Goal: Task Accomplishment & Management: Complete application form

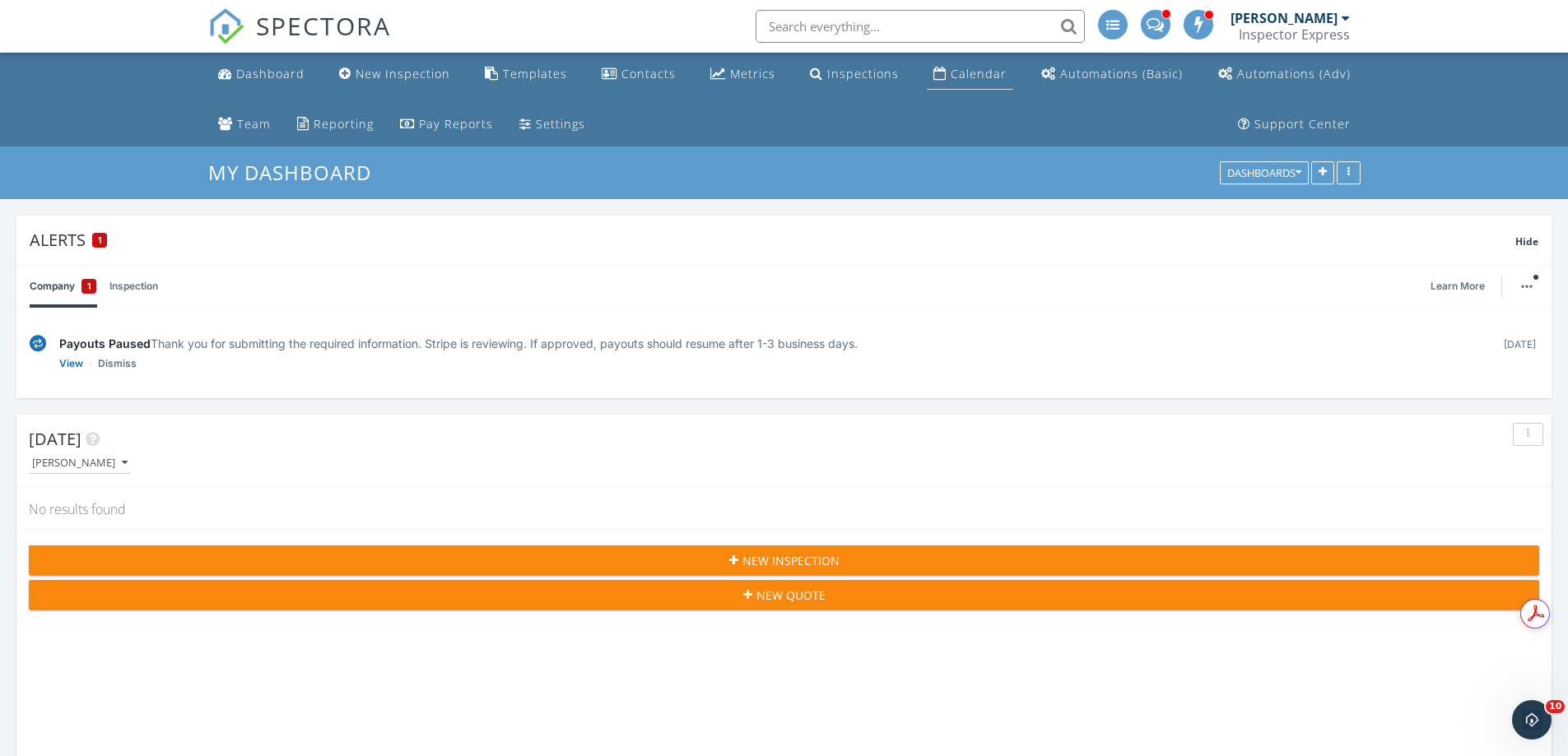
click at [950, 79] on div "Calendar" at bounding box center [978, 74] width 56 height 15
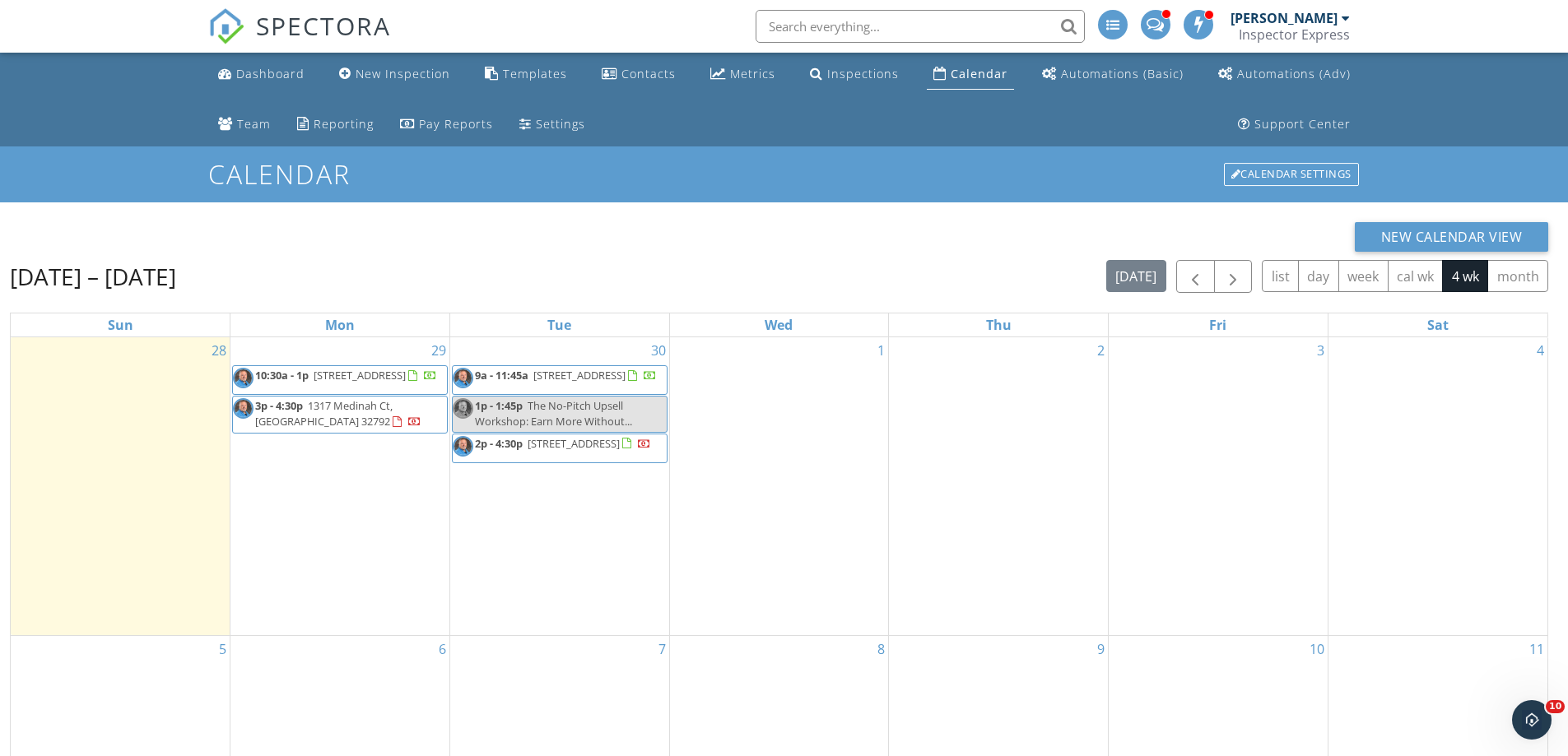
click at [771, 389] on div "1" at bounding box center [780, 486] width 219 height 298
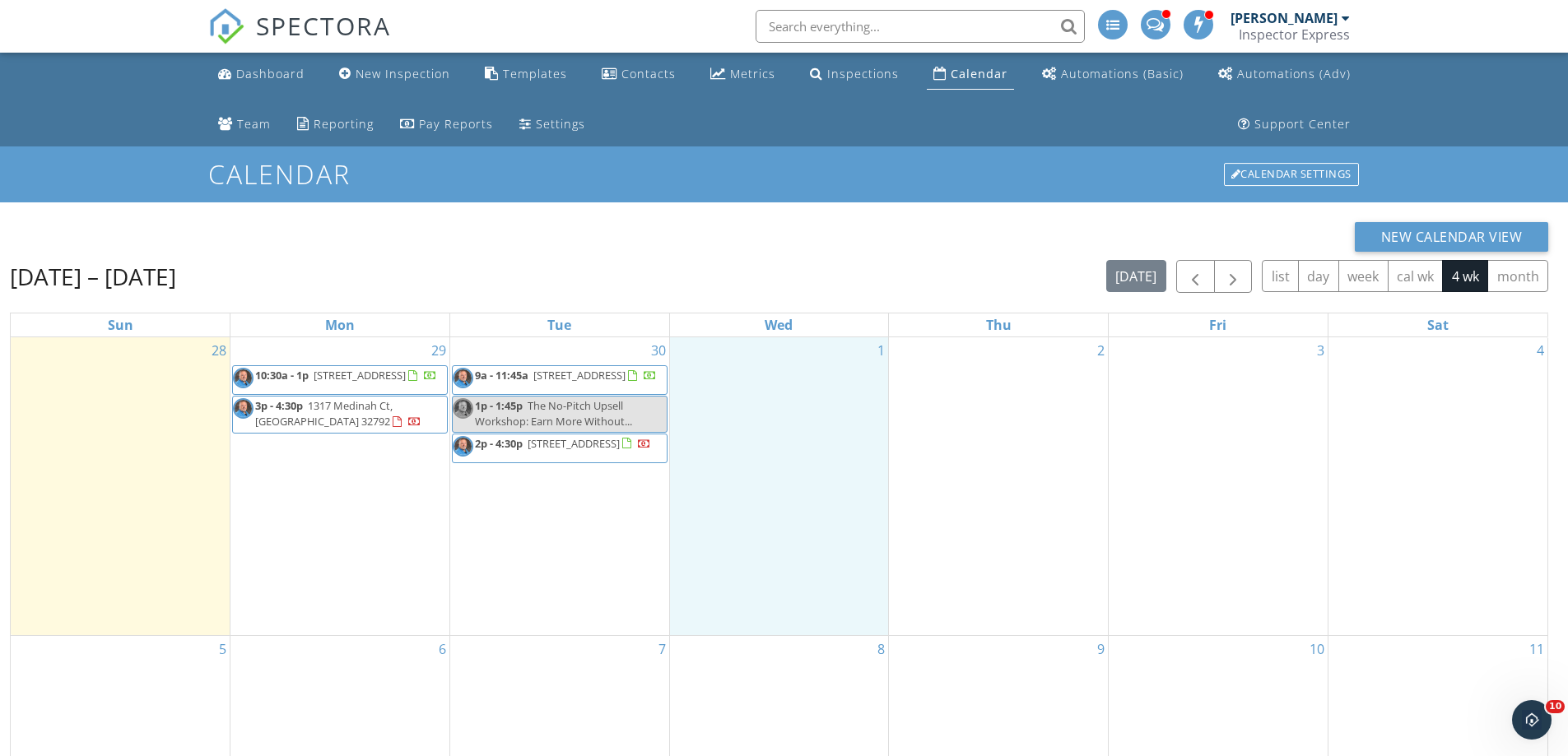
click at [692, 272] on div "[DATE] – [DATE] [DATE] list day week cal wk 4 wk month" at bounding box center [779, 276] width 1538 height 34
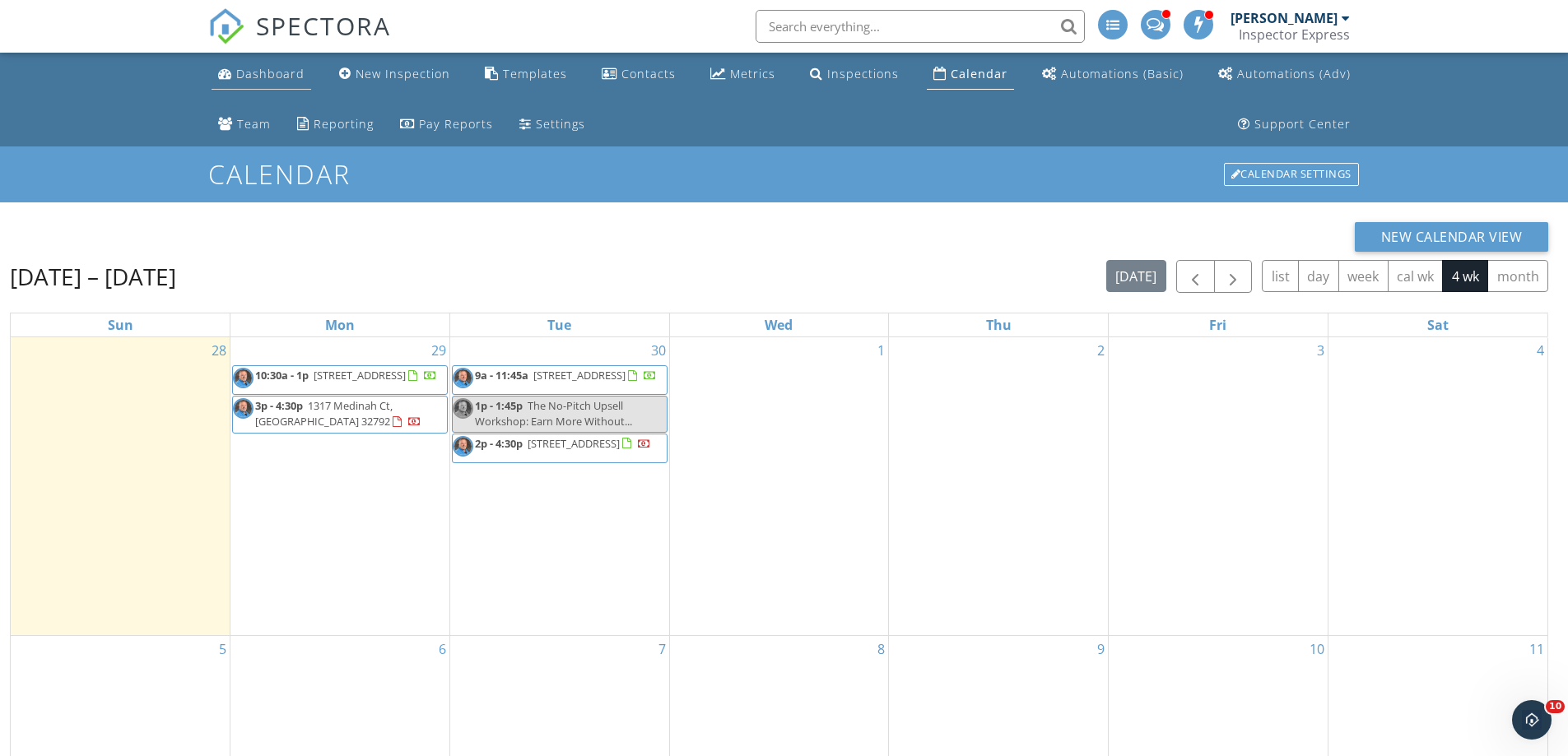
click at [232, 79] on link "Dashboard" at bounding box center [261, 74] width 100 height 30
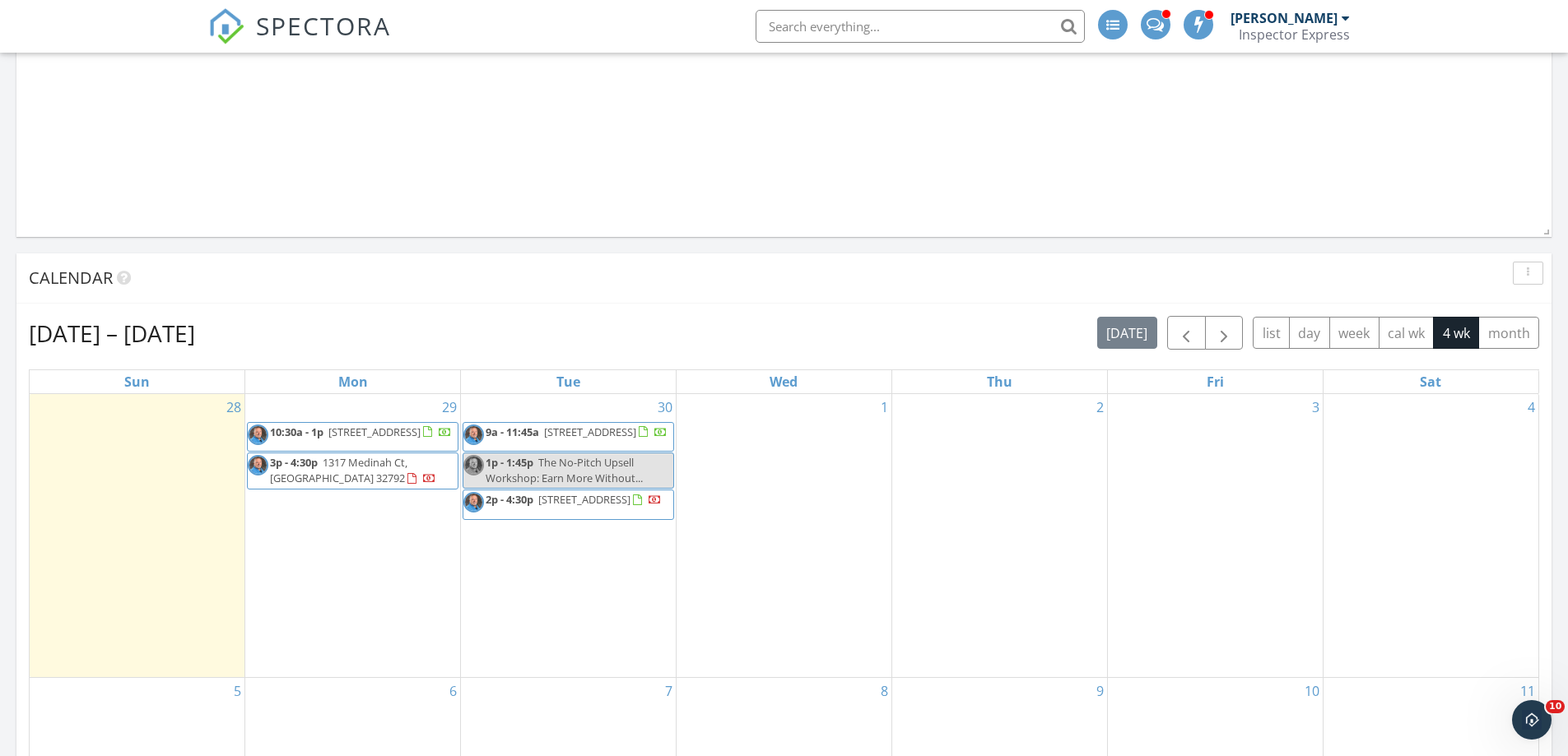
scroll to position [1685, 0]
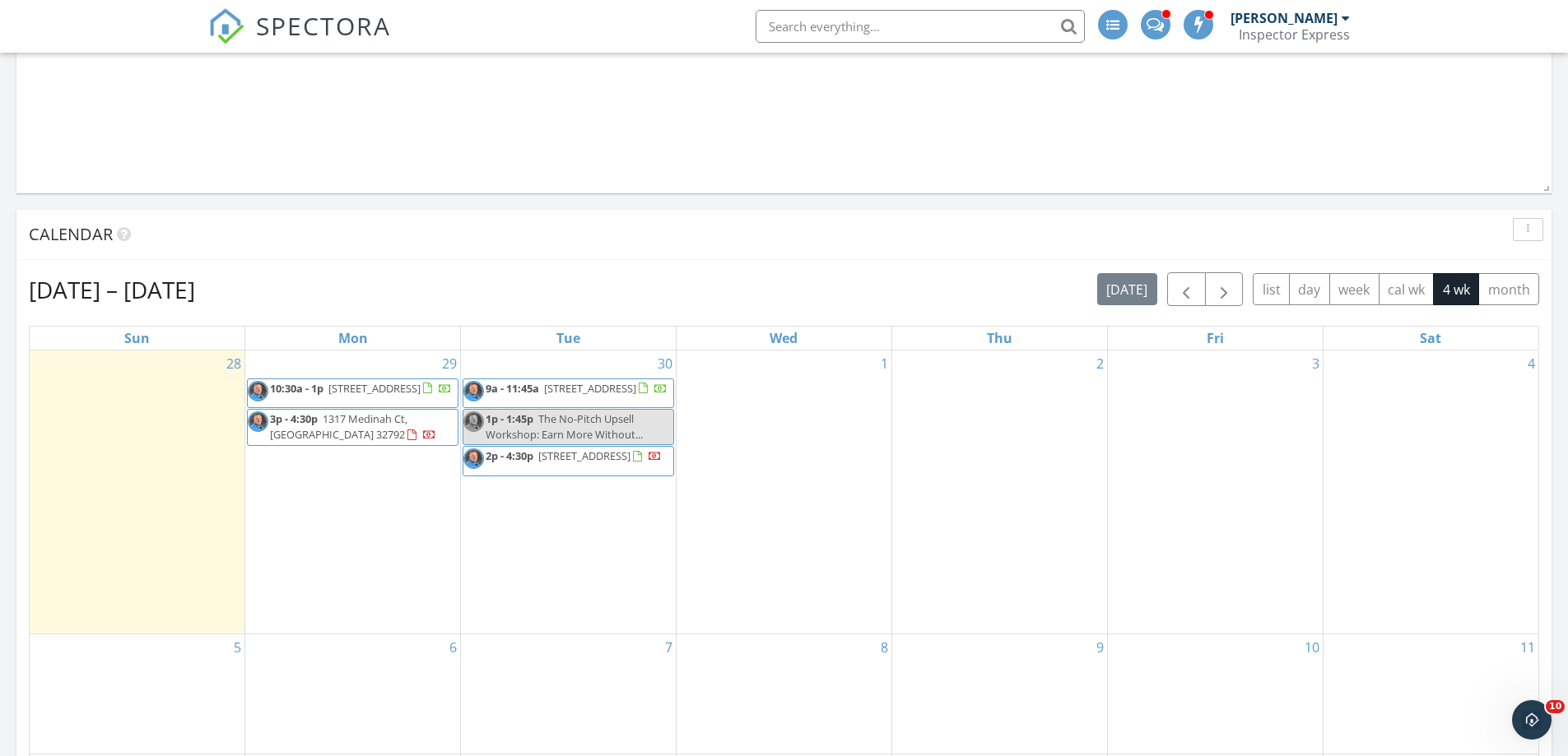
click at [785, 406] on div "1" at bounding box center [784, 492] width 215 height 283
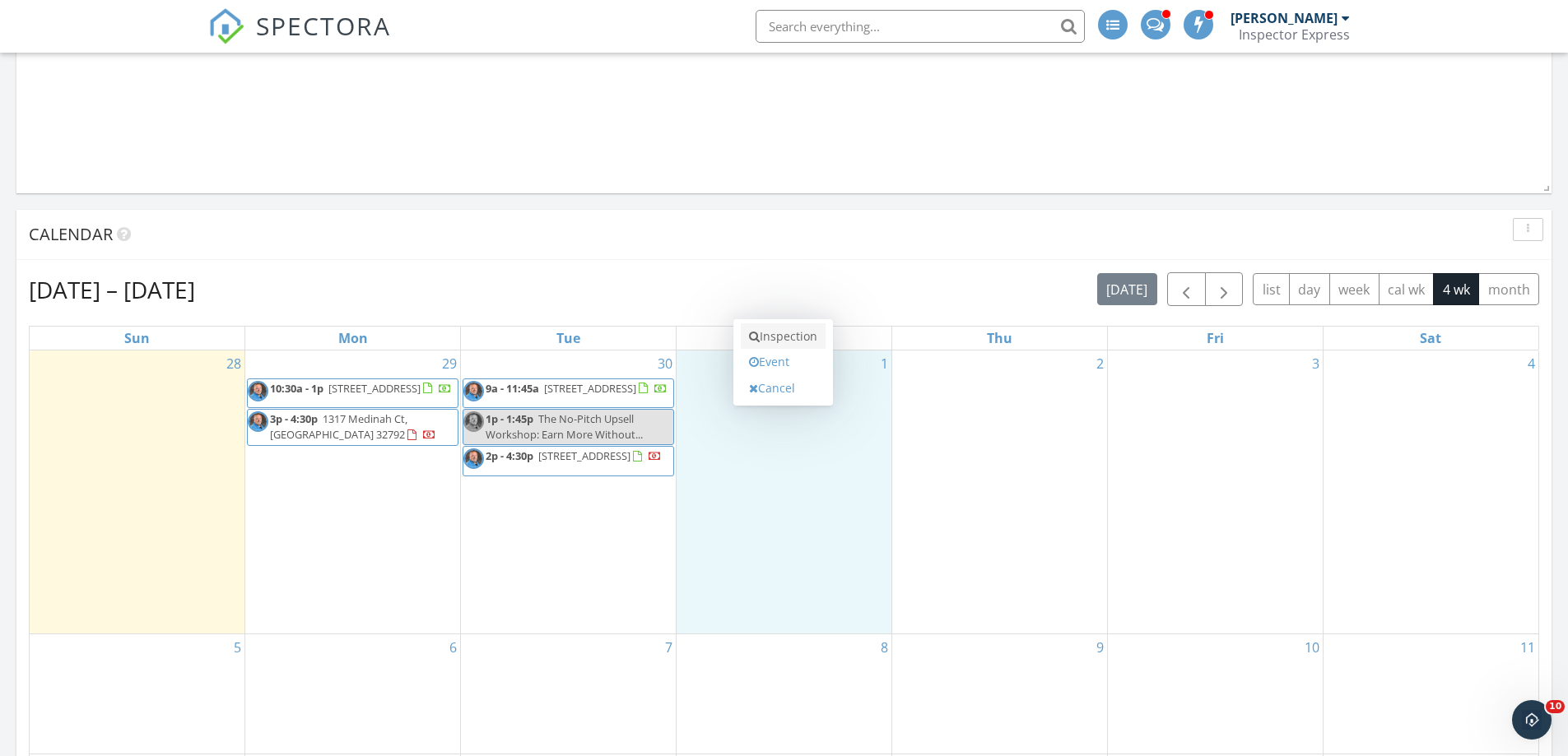
click at [784, 334] on link "Inspection" at bounding box center [784, 336] width 85 height 26
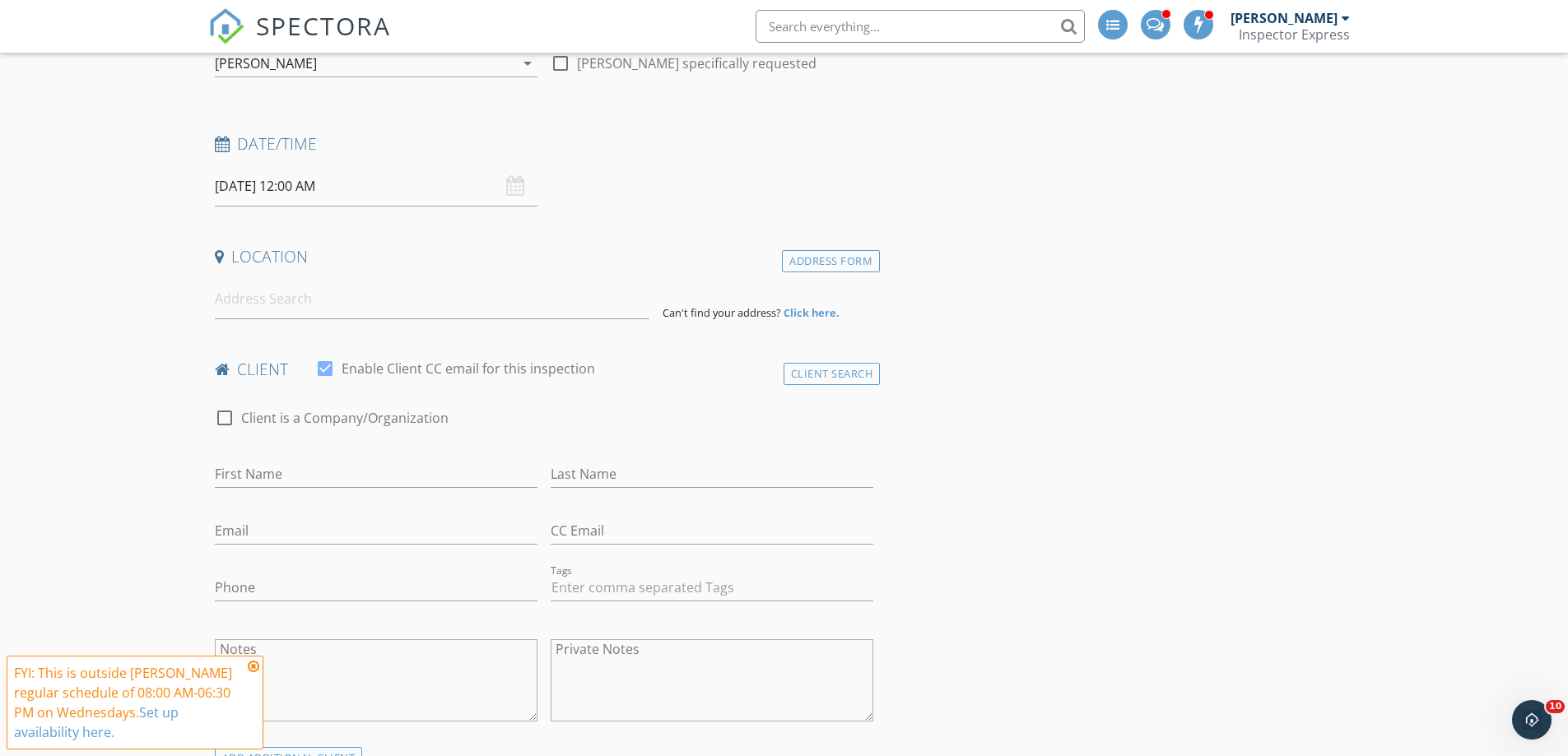
scroll to position [247, 0]
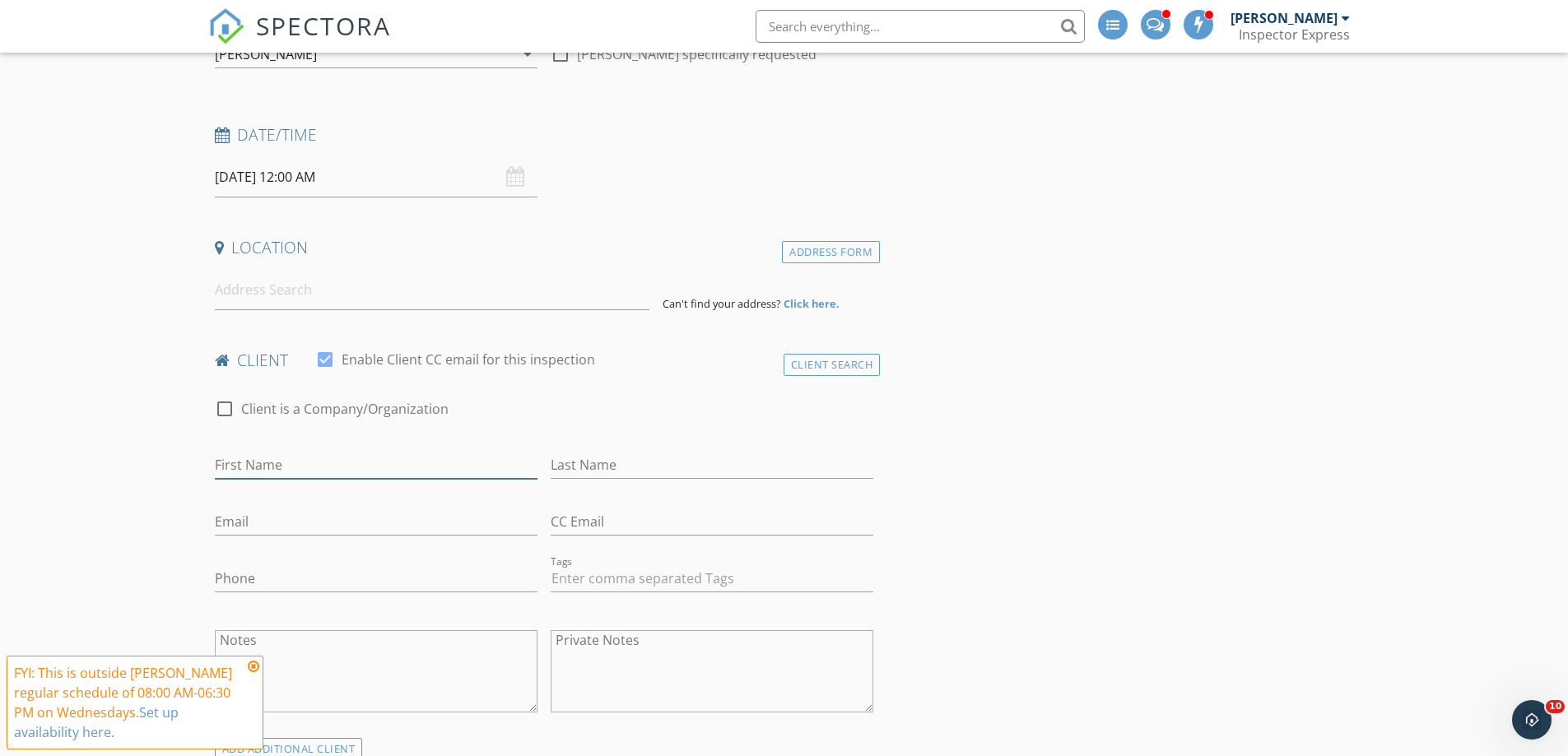
click at [320, 456] on input "First Name" at bounding box center [376, 465] width 323 height 27
type input "Joselito"
type input "San Miguel"
click at [263, 531] on input "Email" at bounding box center [376, 522] width 323 height 27
type input "sardinia.jsm@gmail.com"
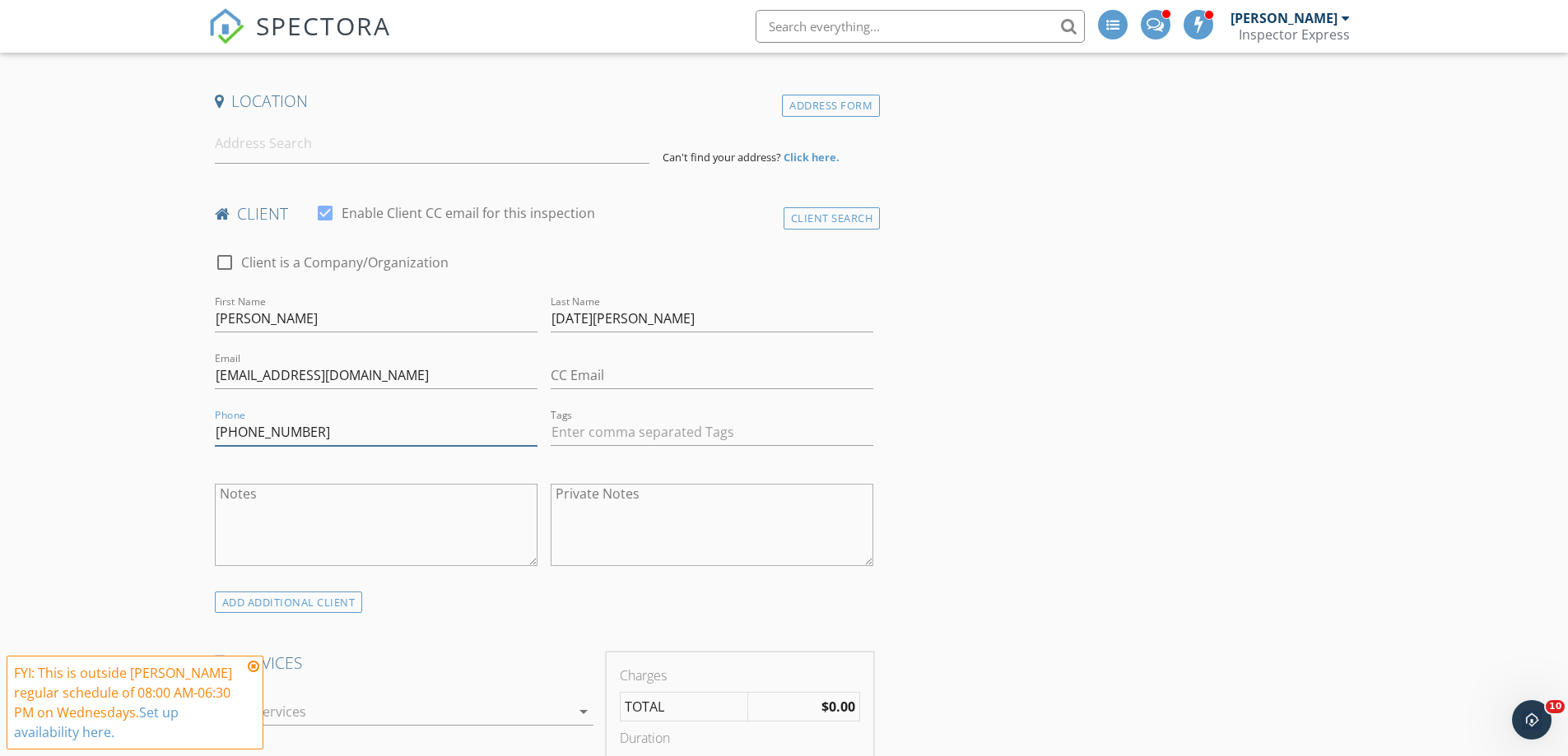
scroll to position [329, 0]
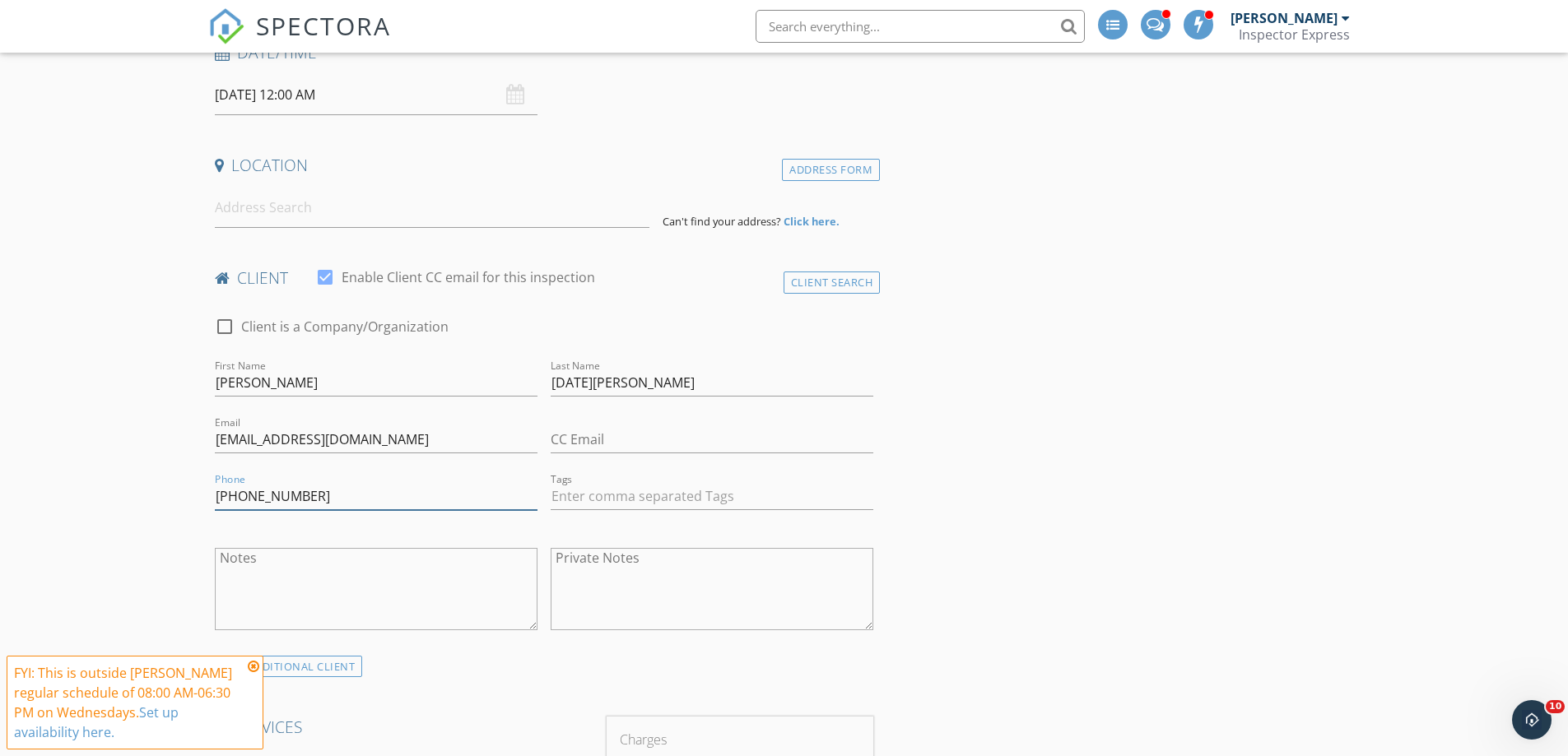
type input "407-619-0362"
click at [278, 214] on input at bounding box center [432, 208] width 435 height 41
click at [291, 219] on input at bounding box center [432, 208] width 435 height 41
paste input "2241 RETREAT VIEW CIRCLE, SANFORD"
type input "2241 Retreat View Circle, Sanford, FL, USA"
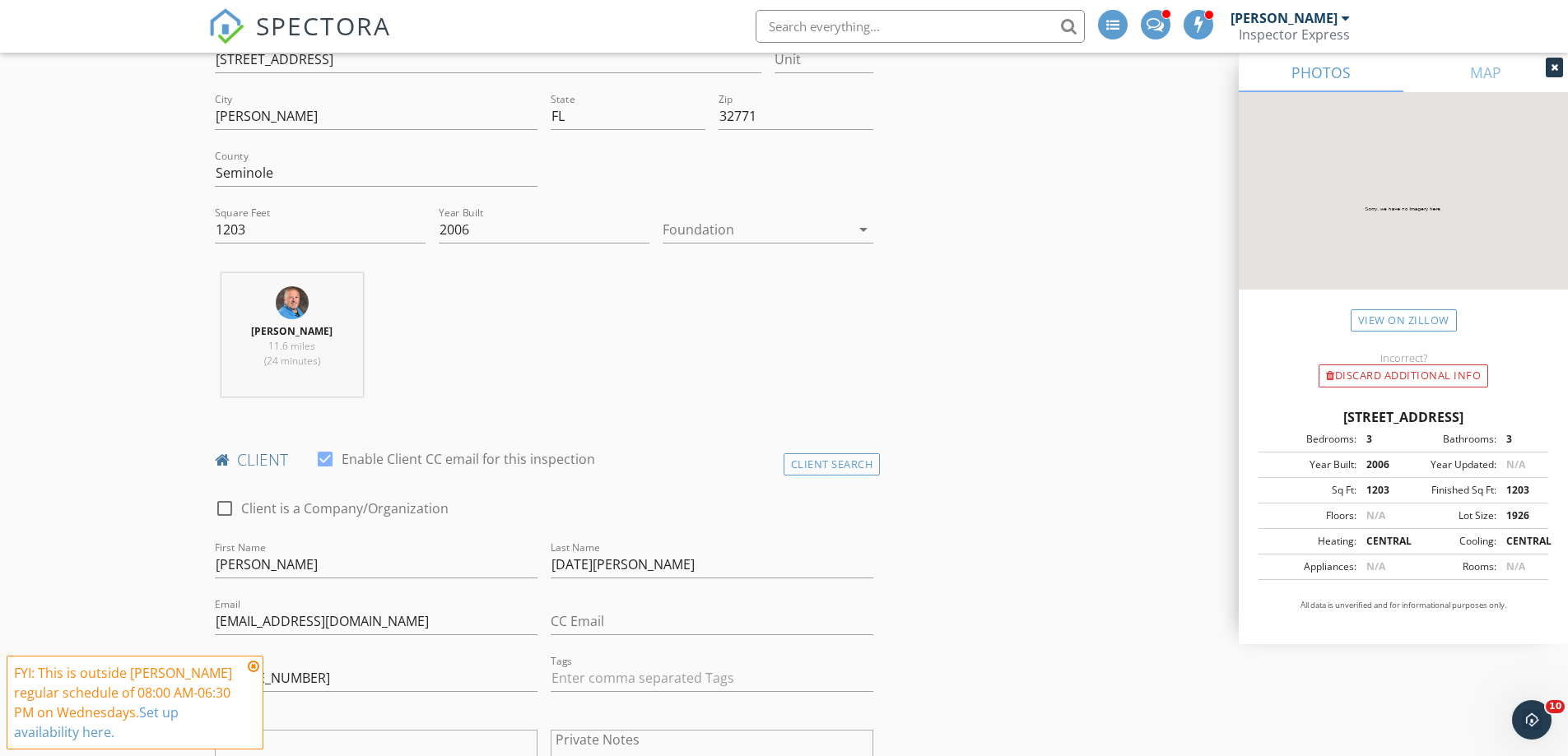
scroll to position [494, 0]
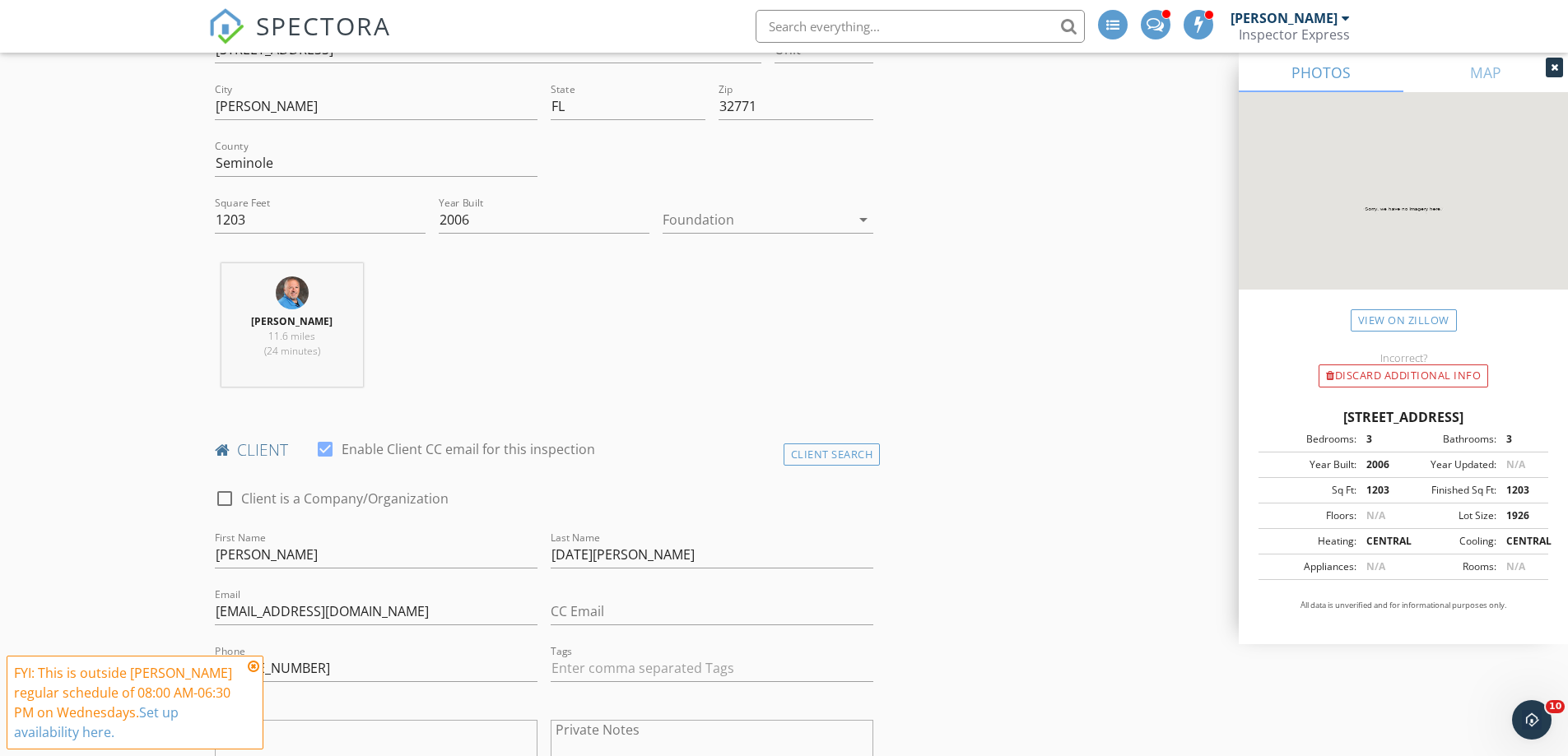
click at [684, 221] on div at bounding box center [756, 219] width 188 height 26
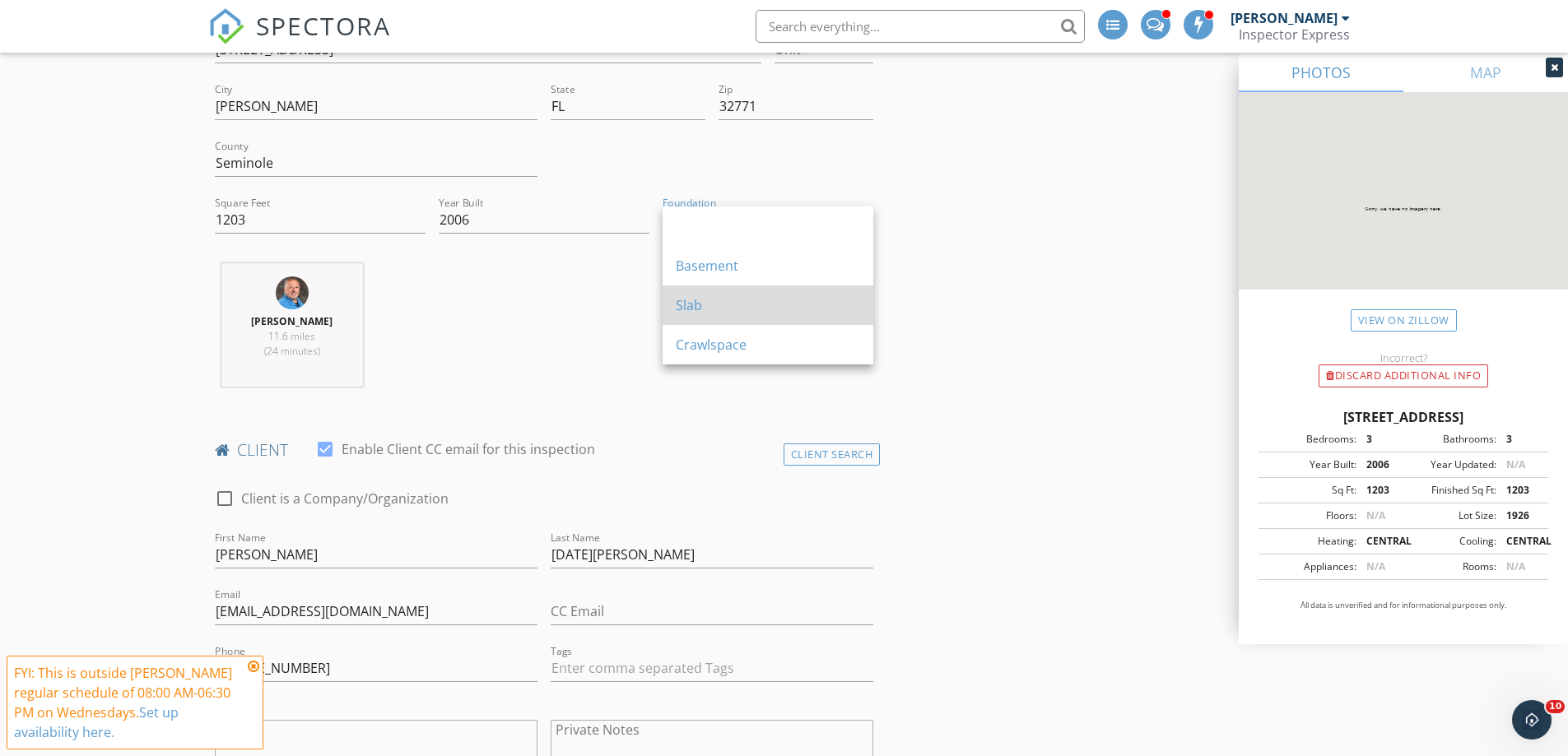
drag, startPoint x: 686, startPoint y: 309, endPoint x: 606, endPoint y: 302, distance: 80.3
click at [684, 309] on div "Slab" at bounding box center [768, 305] width 184 height 19
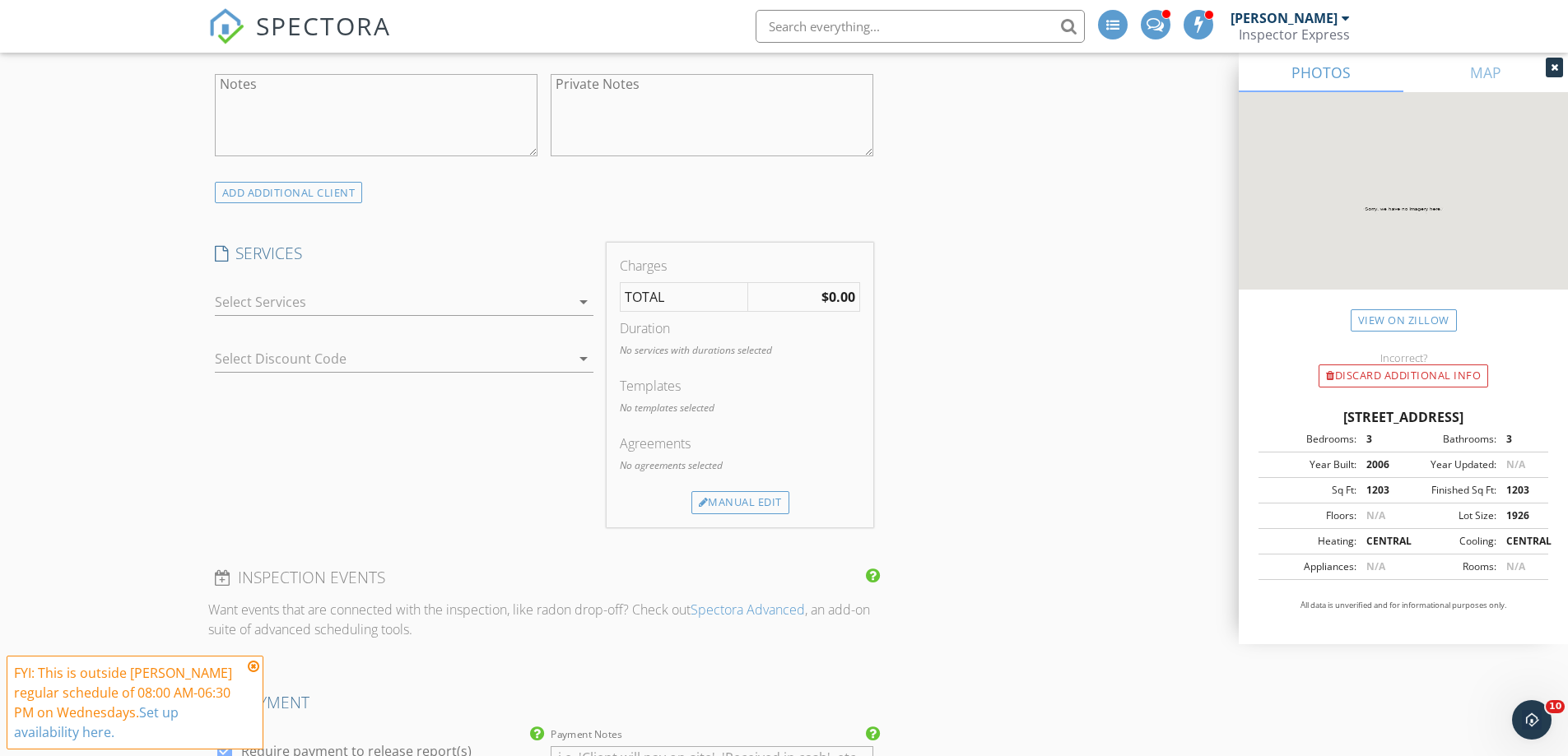
scroll to position [1152, 0]
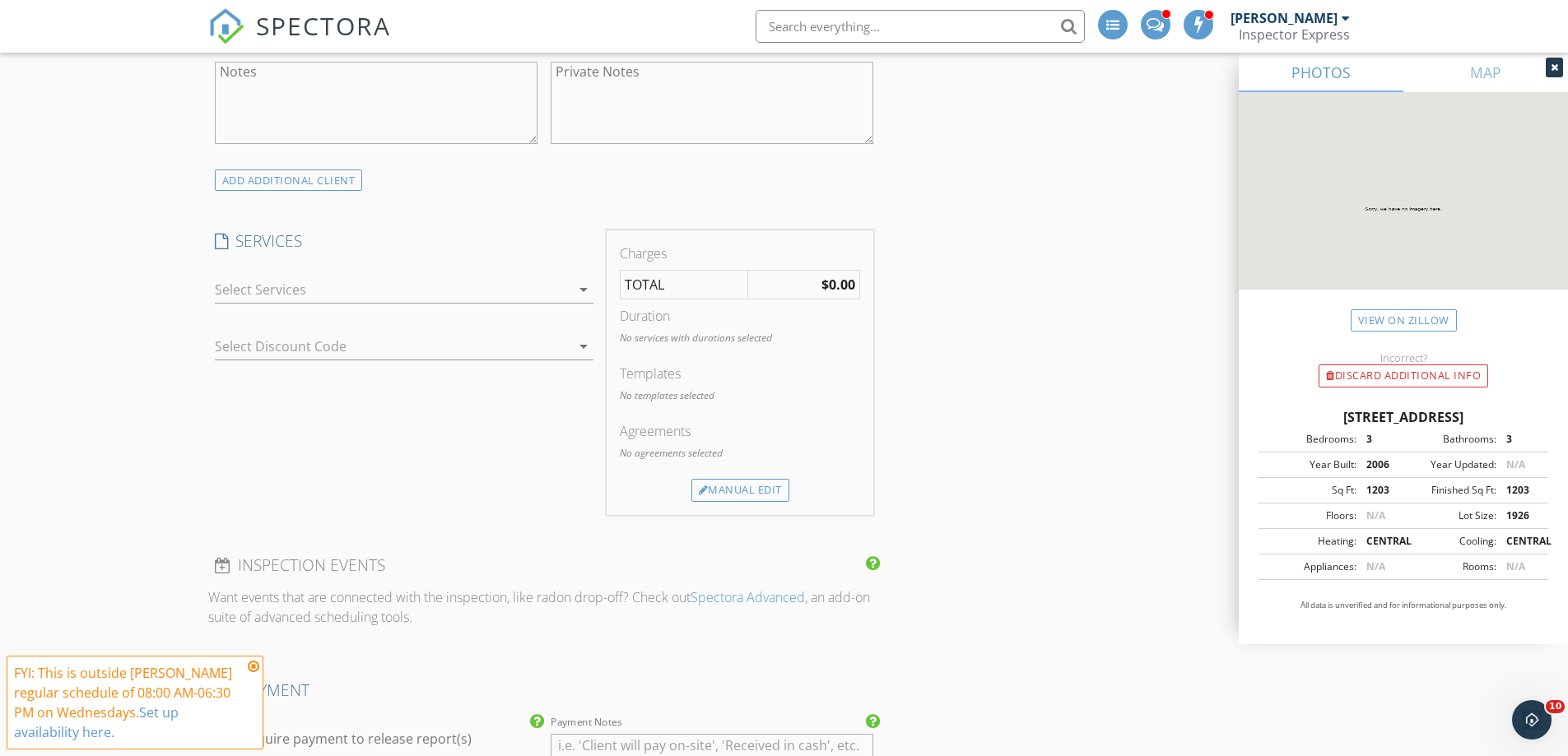
click at [223, 287] on div at bounding box center [392, 288] width 355 height 26
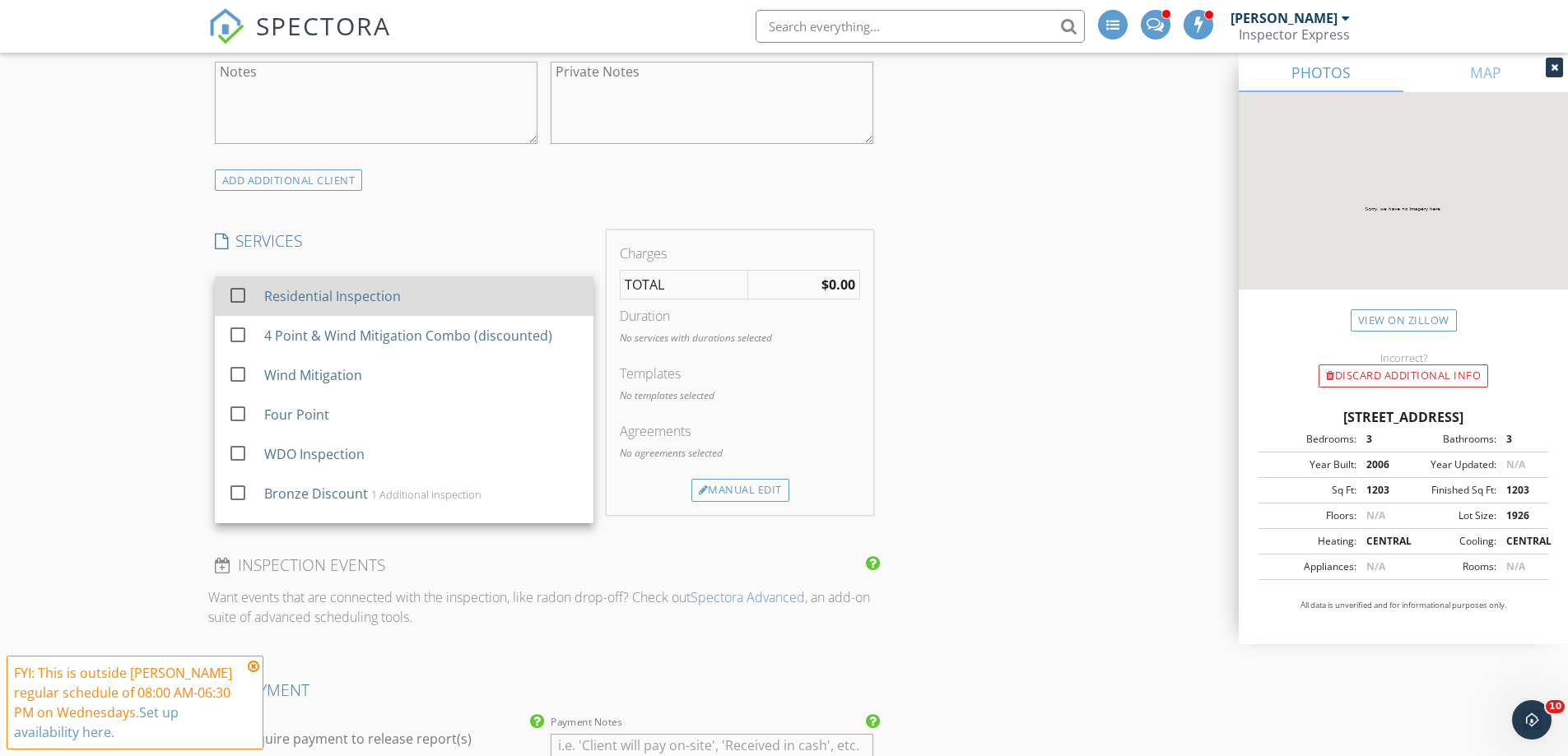
click at [240, 298] on div at bounding box center [237, 295] width 28 height 28
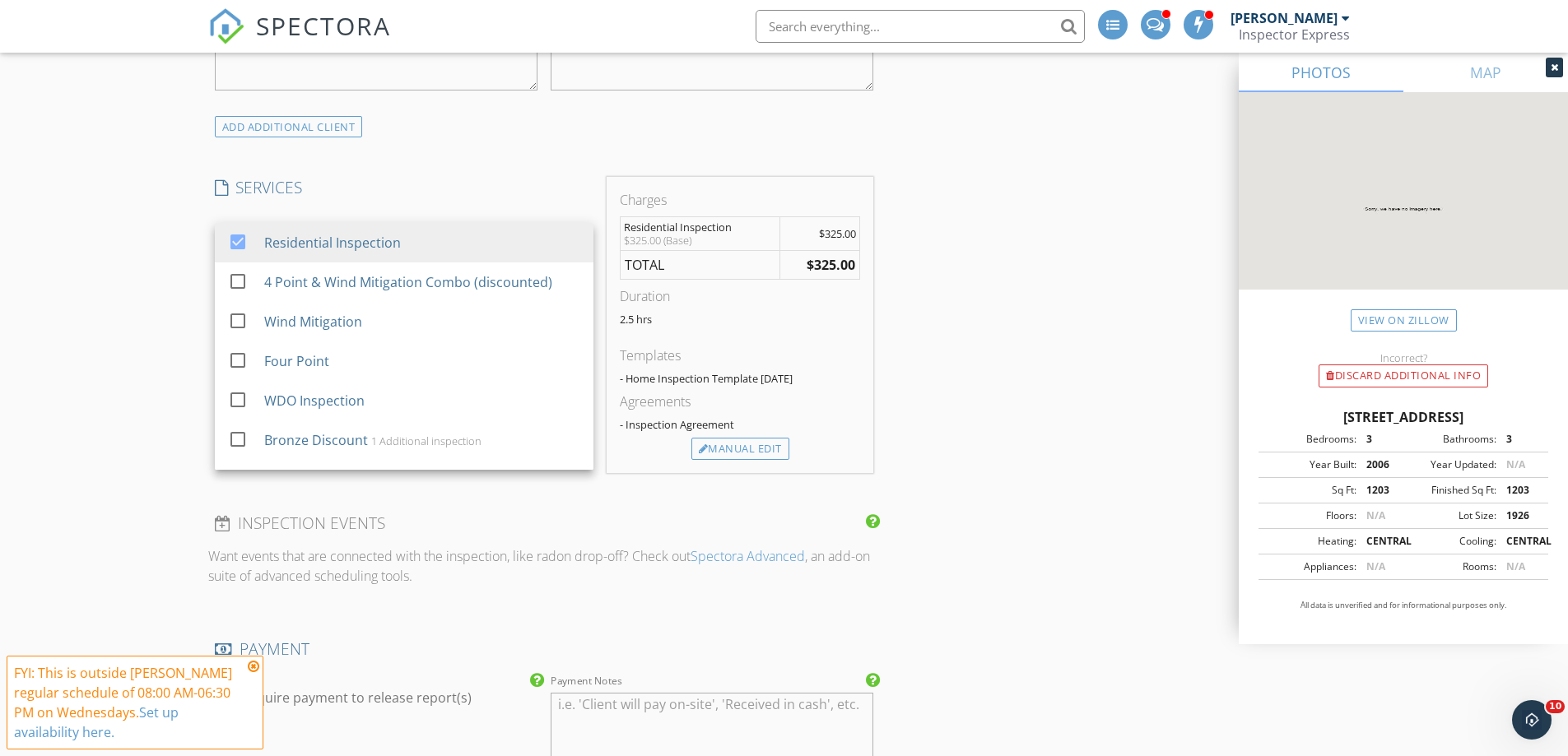
scroll to position [1234, 0]
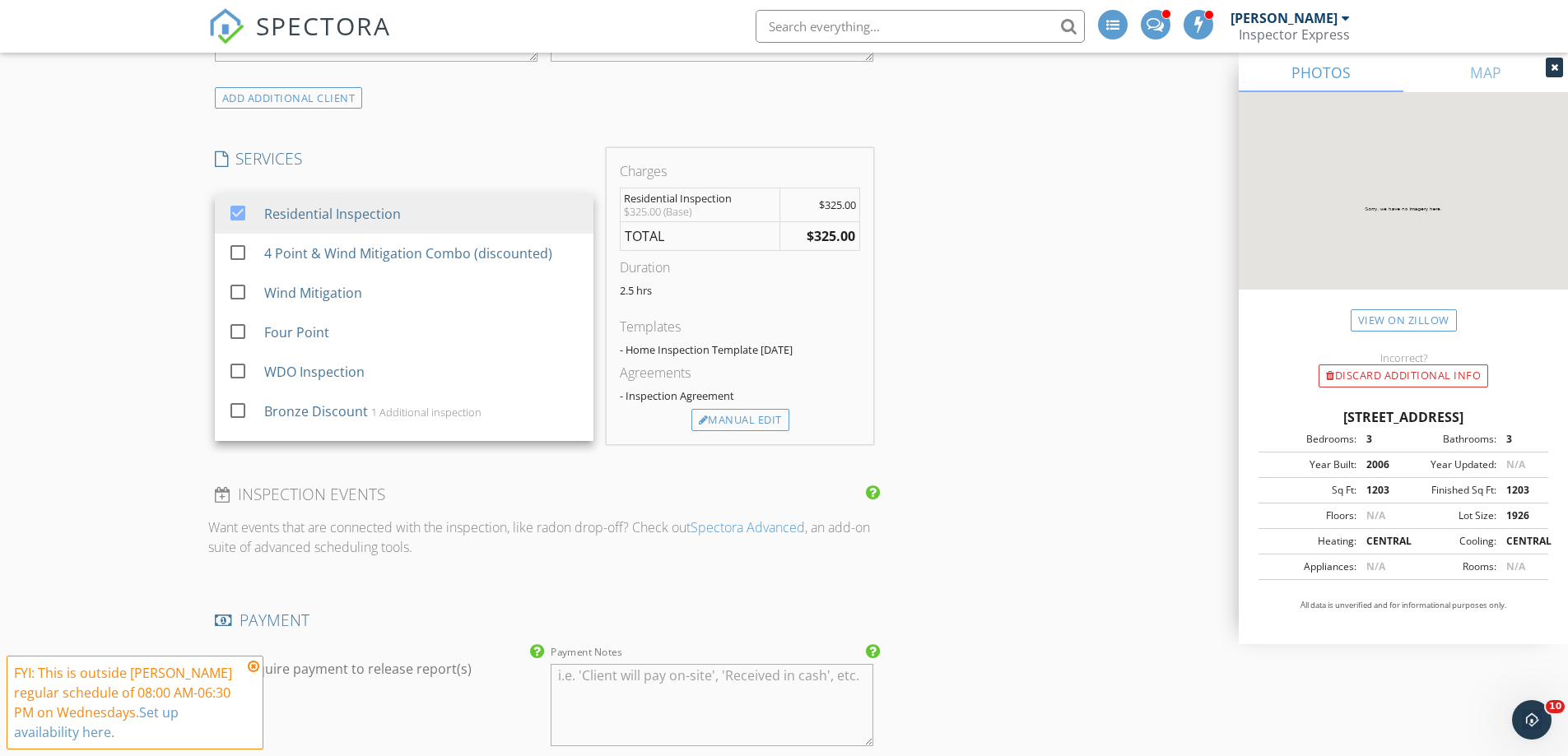
click at [162, 279] on div "New Inspection Click here to use the New Order Form INSPECTOR(S) check_box Jame…" at bounding box center [784, 539] width 1568 height 3253
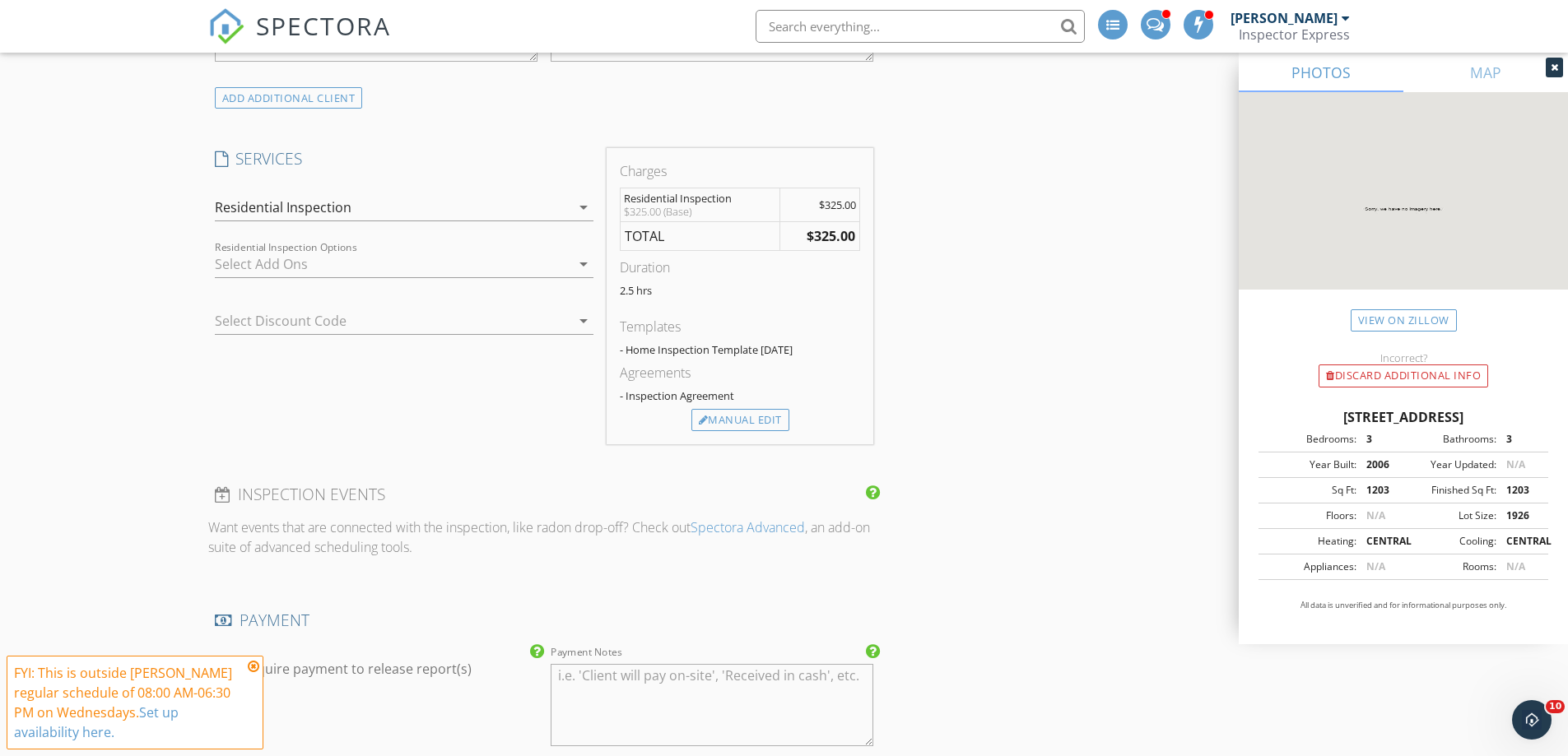
click at [222, 260] on div at bounding box center [392, 263] width 355 height 26
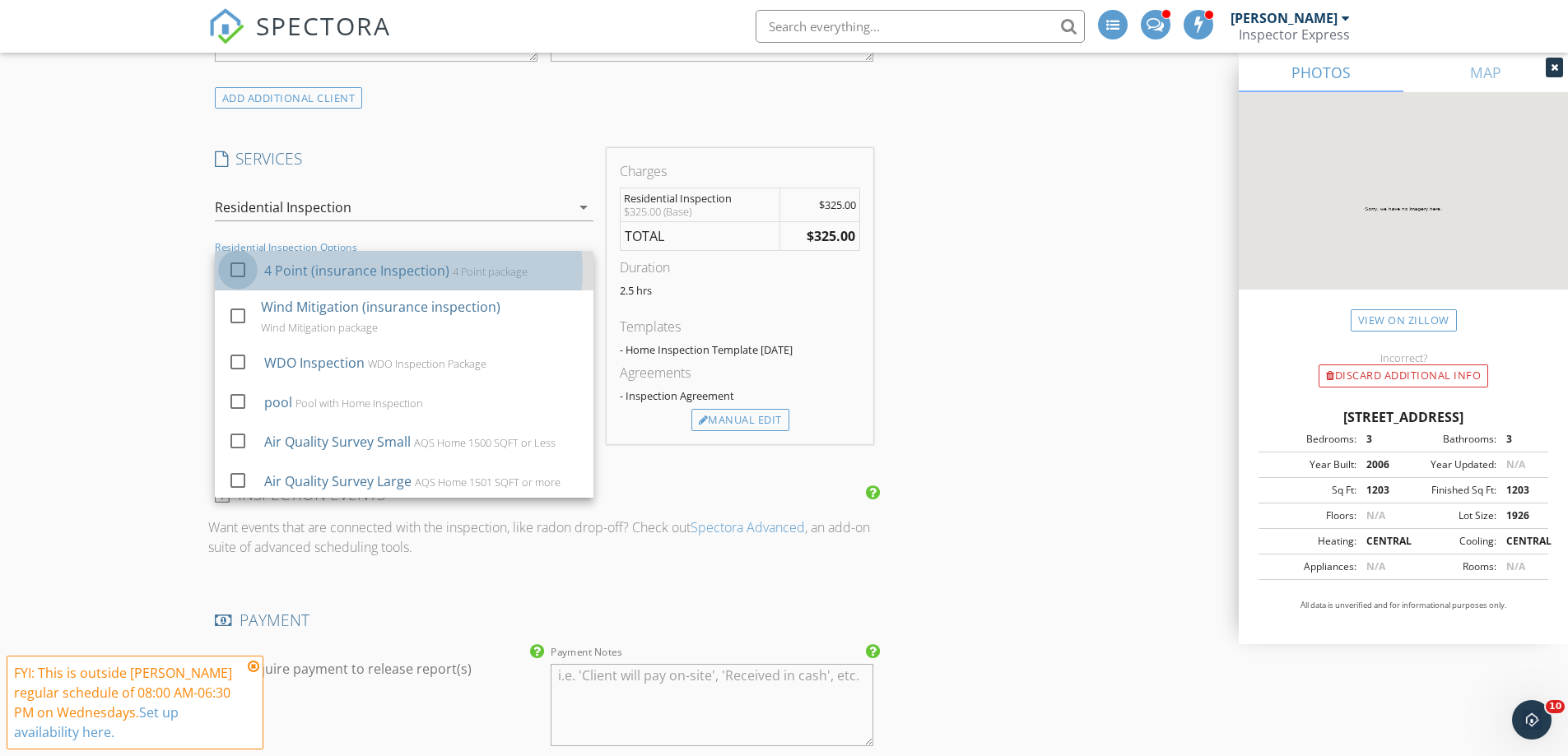
click at [236, 271] on div at bounding box center [237, 269] width 28 height 28
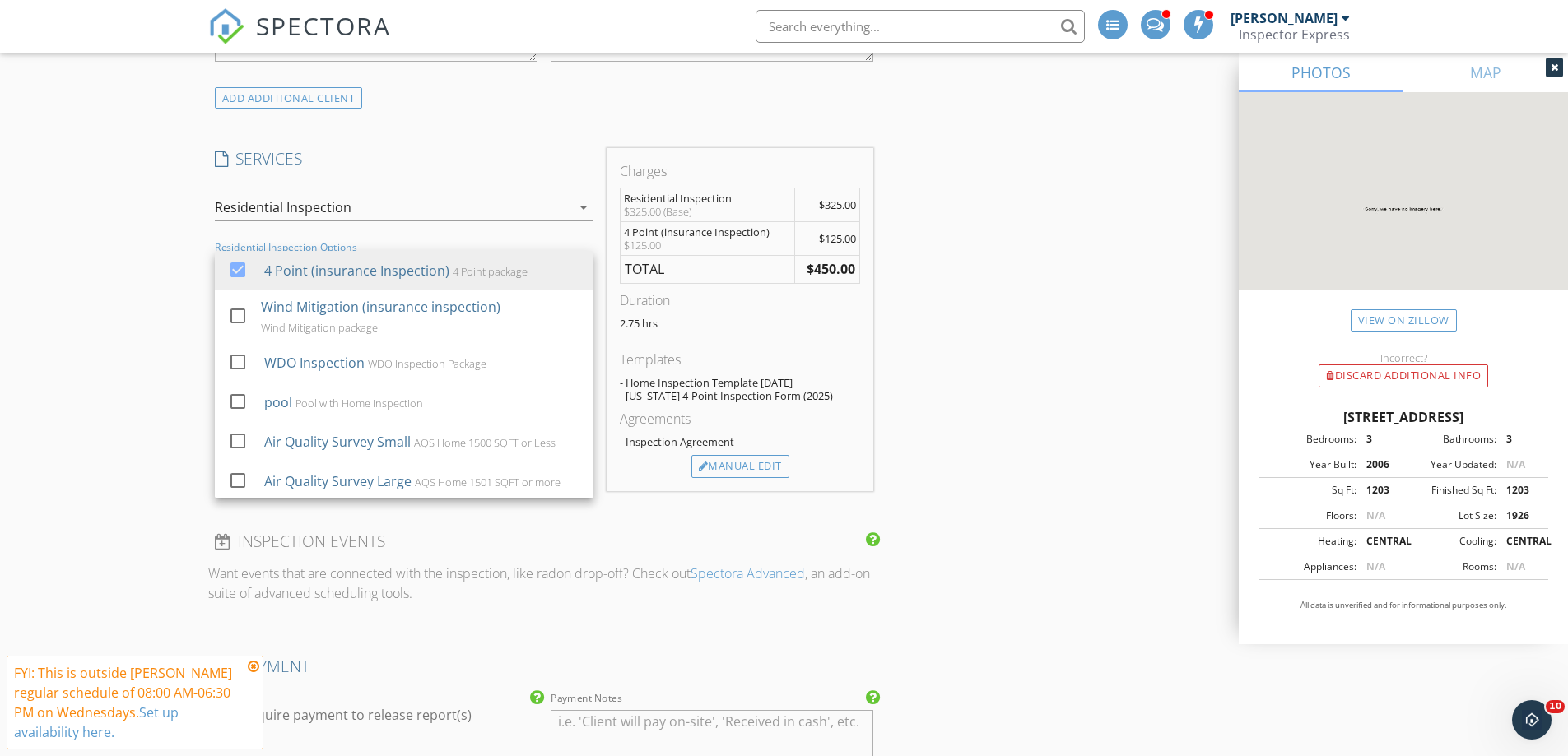
click at [166, 323] on div "New Inspection Click here to use the New Order Form INSPECTOR(S) check_box Jame…" at bounding box center [784, 563] width 1568 height 3301
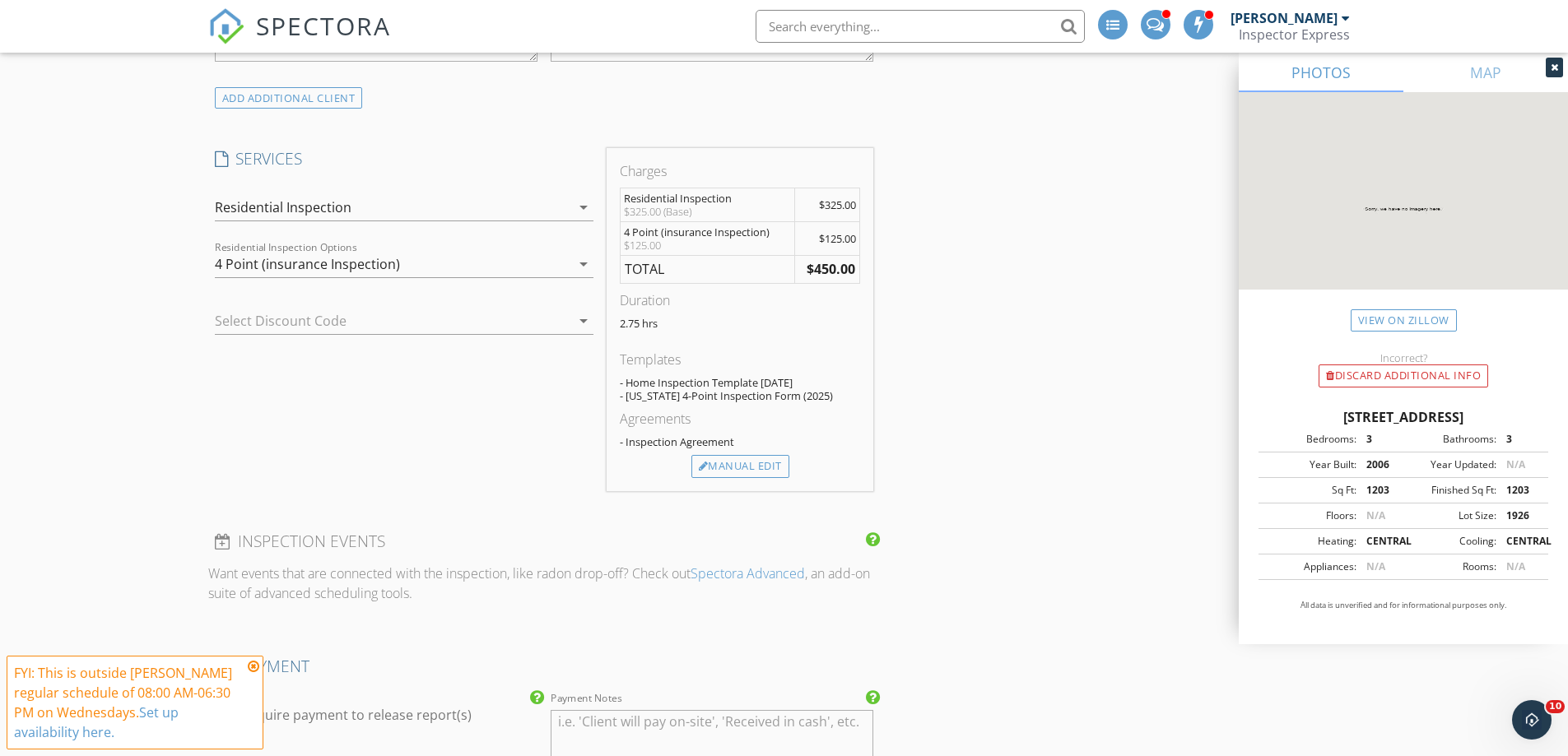
click at [231, 205] on div "Residential Inspection" at bounding box center [283, 206] width 137 height 15
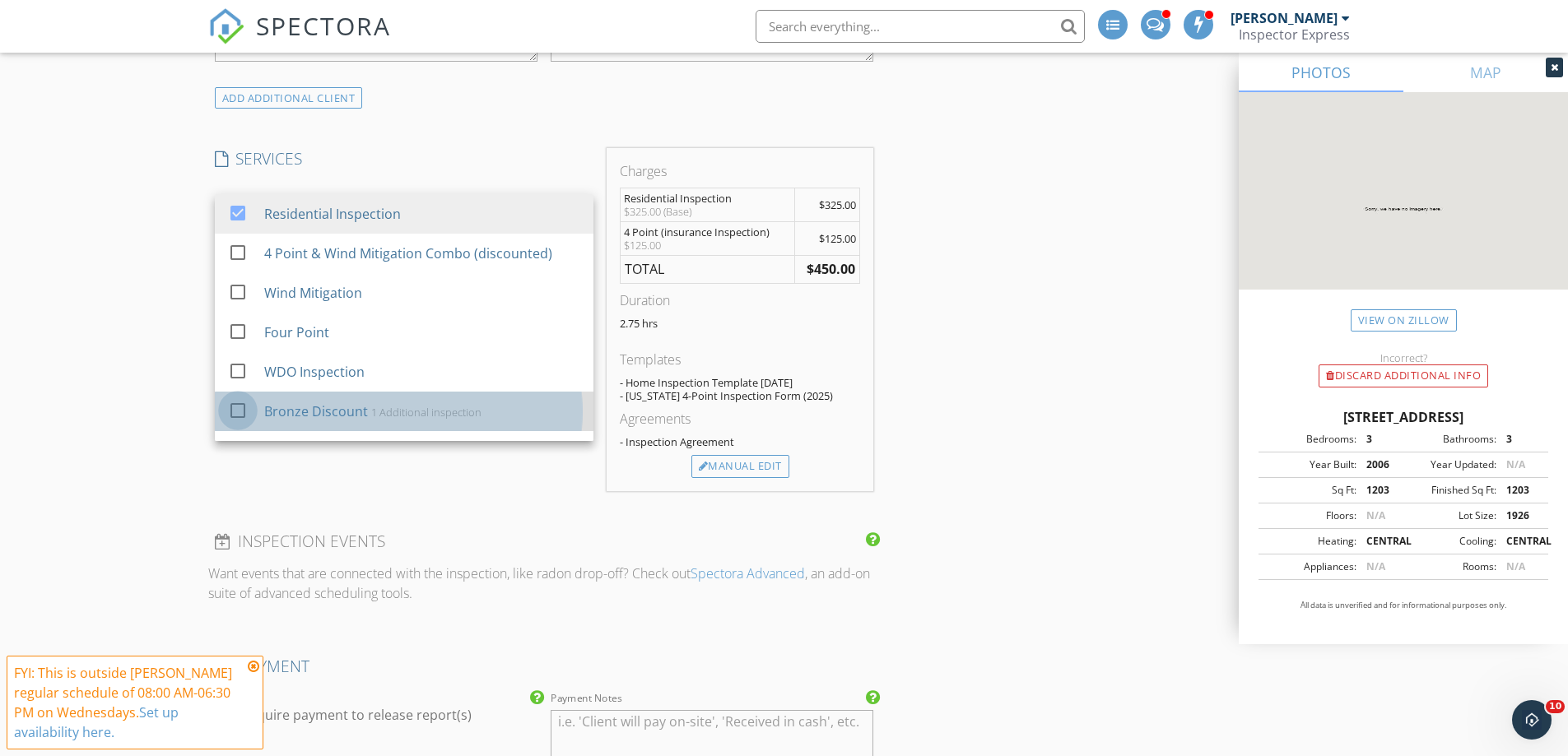
click at [234, 412] on div at bounding box center [237, 410] width 28 height 28
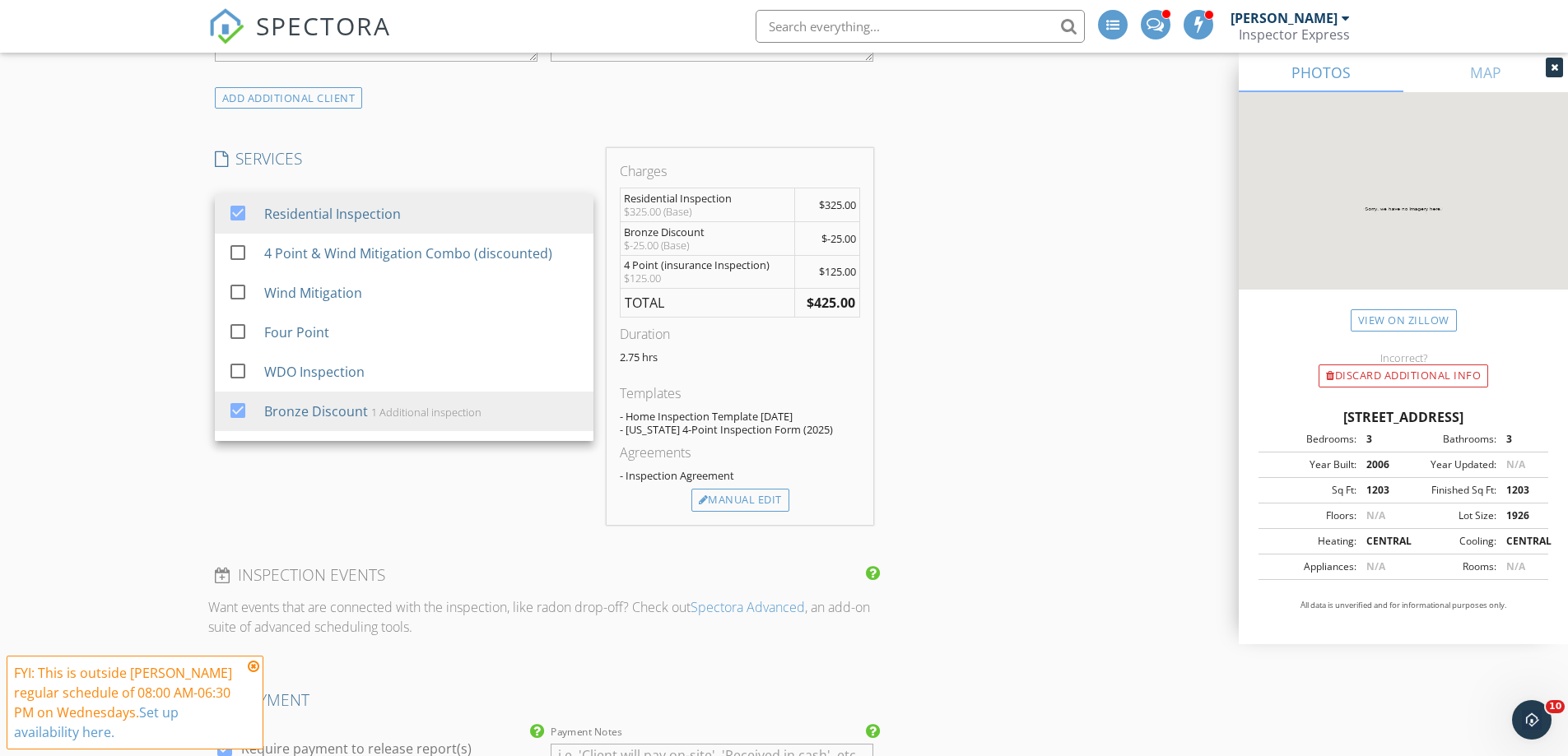
click at [178, 307] on div "New Inspection Click here to use the New Order Form INSPECTOR(S) check_box Jame…" at bounding box center [784, 580] width 1568 height 3334
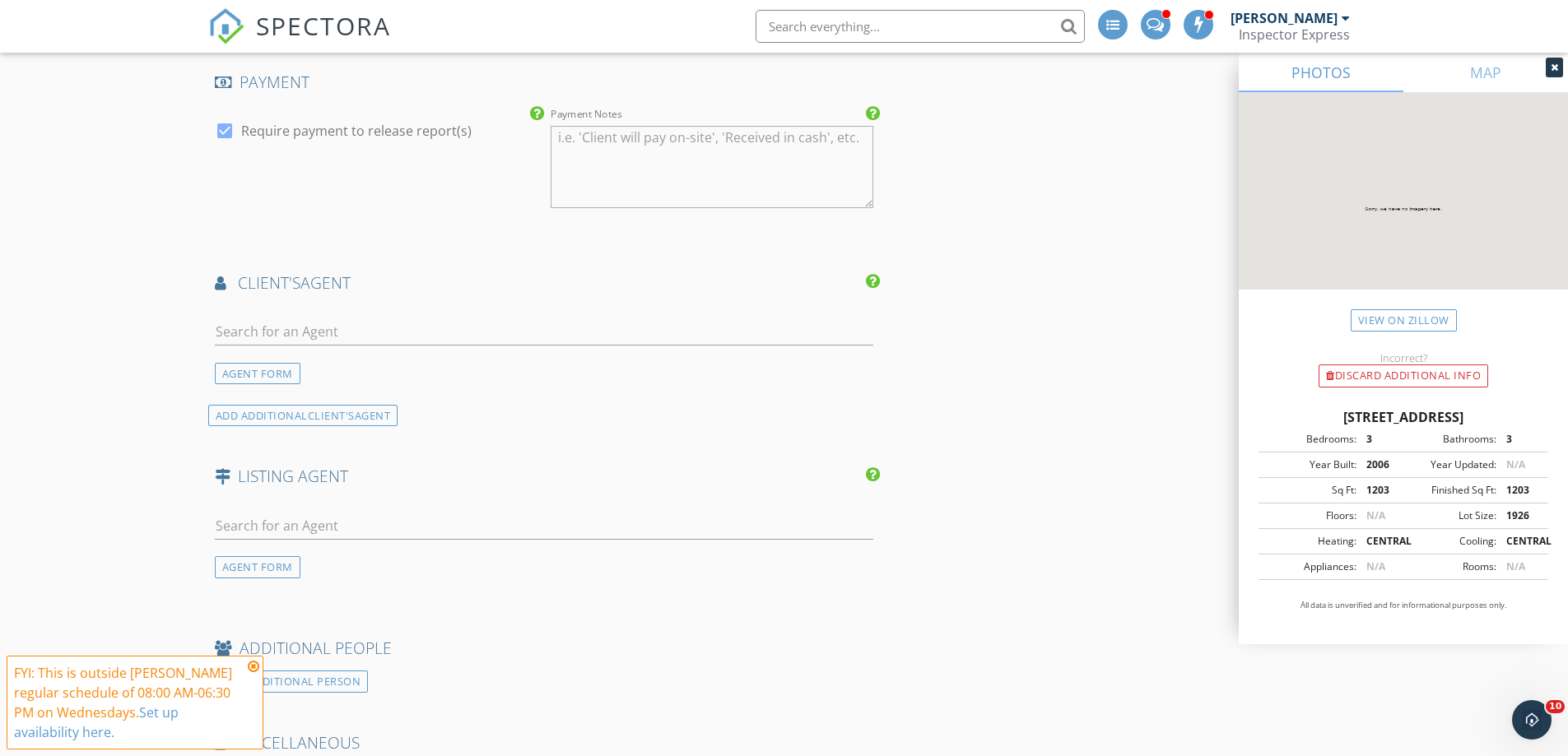
scroll to position [1891, 0]
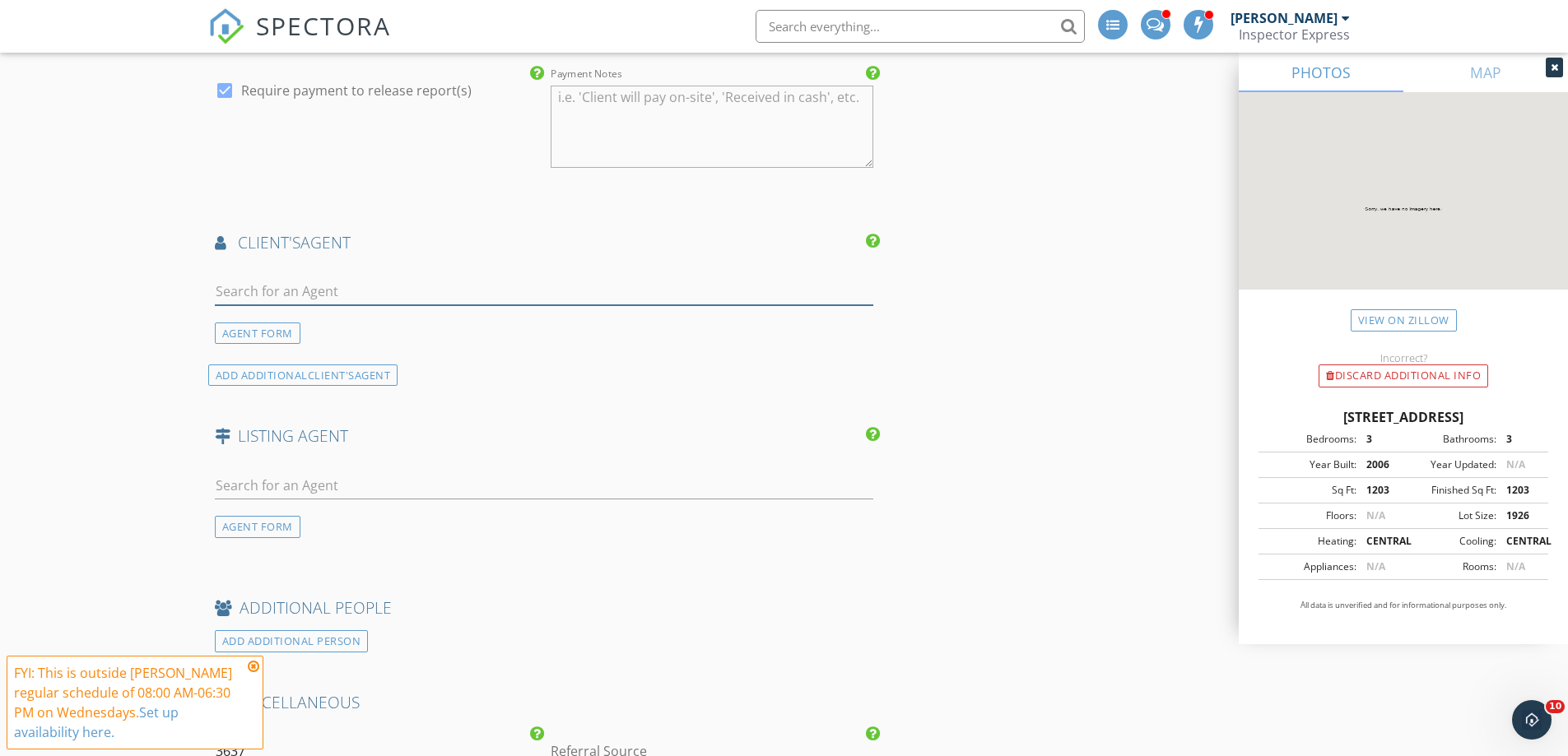
click at [268, 287] on input "text" at bounding box center [544, 291] width 660 height 27
click at [256, 330] on div "AGENT FORM" at bounding box center [258, 333] width 85 height 22
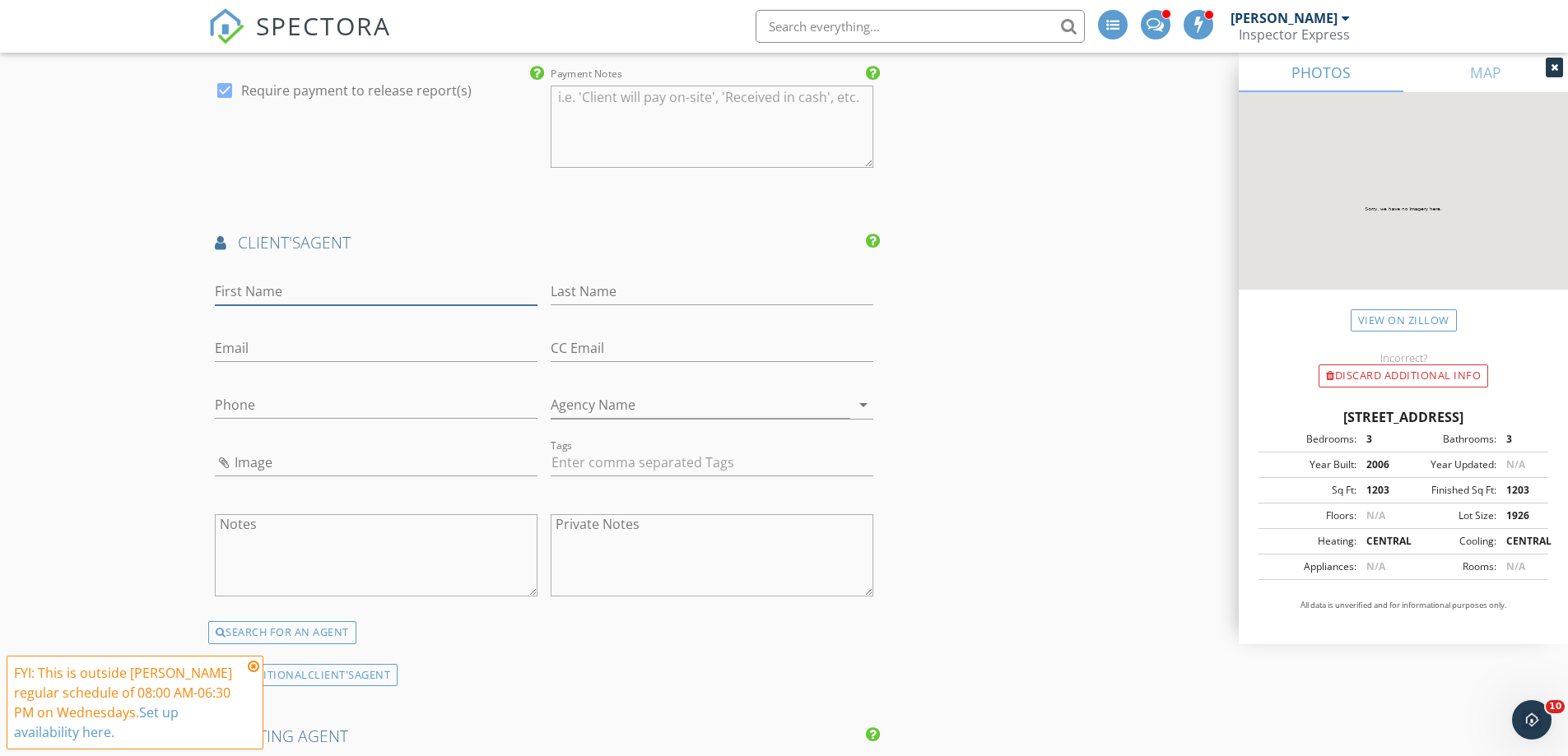
click at [250, 293] on input "First Name" at bounding box center [376, 291] width 323 height 27
click at [229, 294] on input "Ju;iana" at bounding box center [376, 291] width 323 height 27
type input "[PERSON_NAME]"
click at [570, 292] on input "Last Name" at bounding box center [711, 291] width 323 height 27
type input "[PERSON_NAME]"
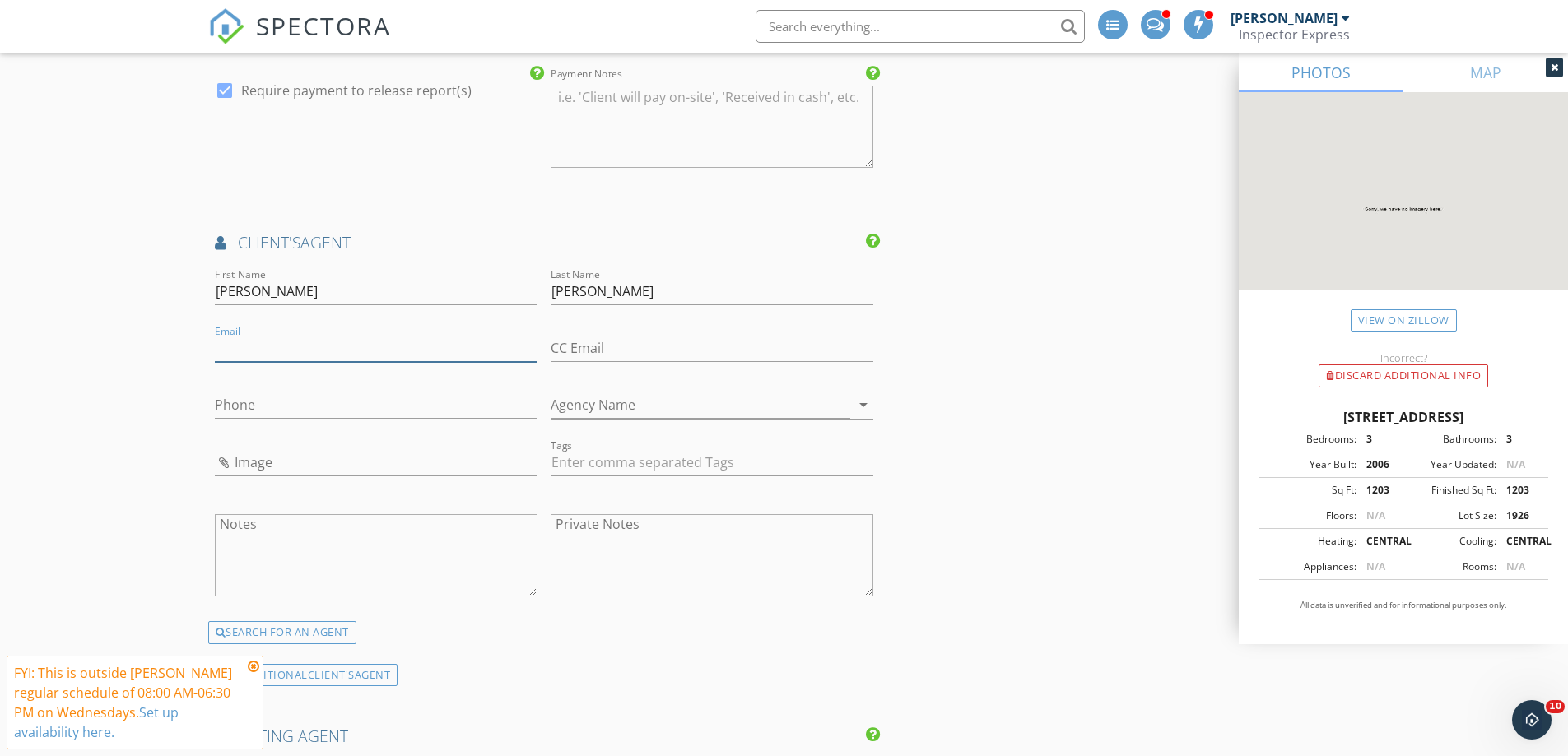
click at [343, 344] on input "Email" at bounding box center [376, 348] width 323 height 27
type input "Julianafrancoalva@gmail.com"
type input "[PHONE_NUMBER]"
click at [242, 454] on input "Image" at bounding box center [376, 463] width 323 height 27
type input "1723488749_1808439.jpg"
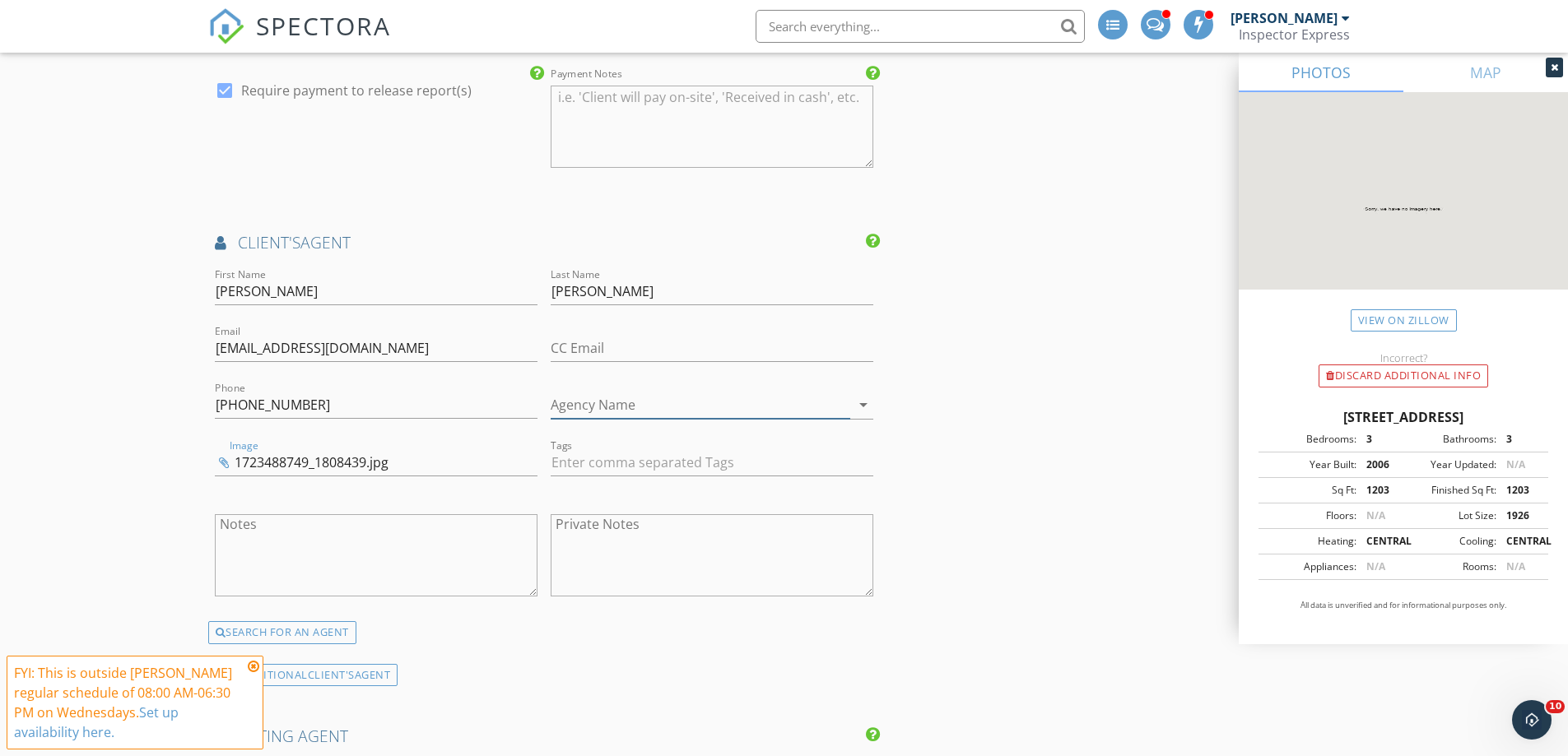
click at [627, 408] on input "Agency Name" at bounding box center [699, 405] width 299 height 27
click at [618, 402] on input "Kardosh REalty" at bounding box center [699, 405] width 299 height 27
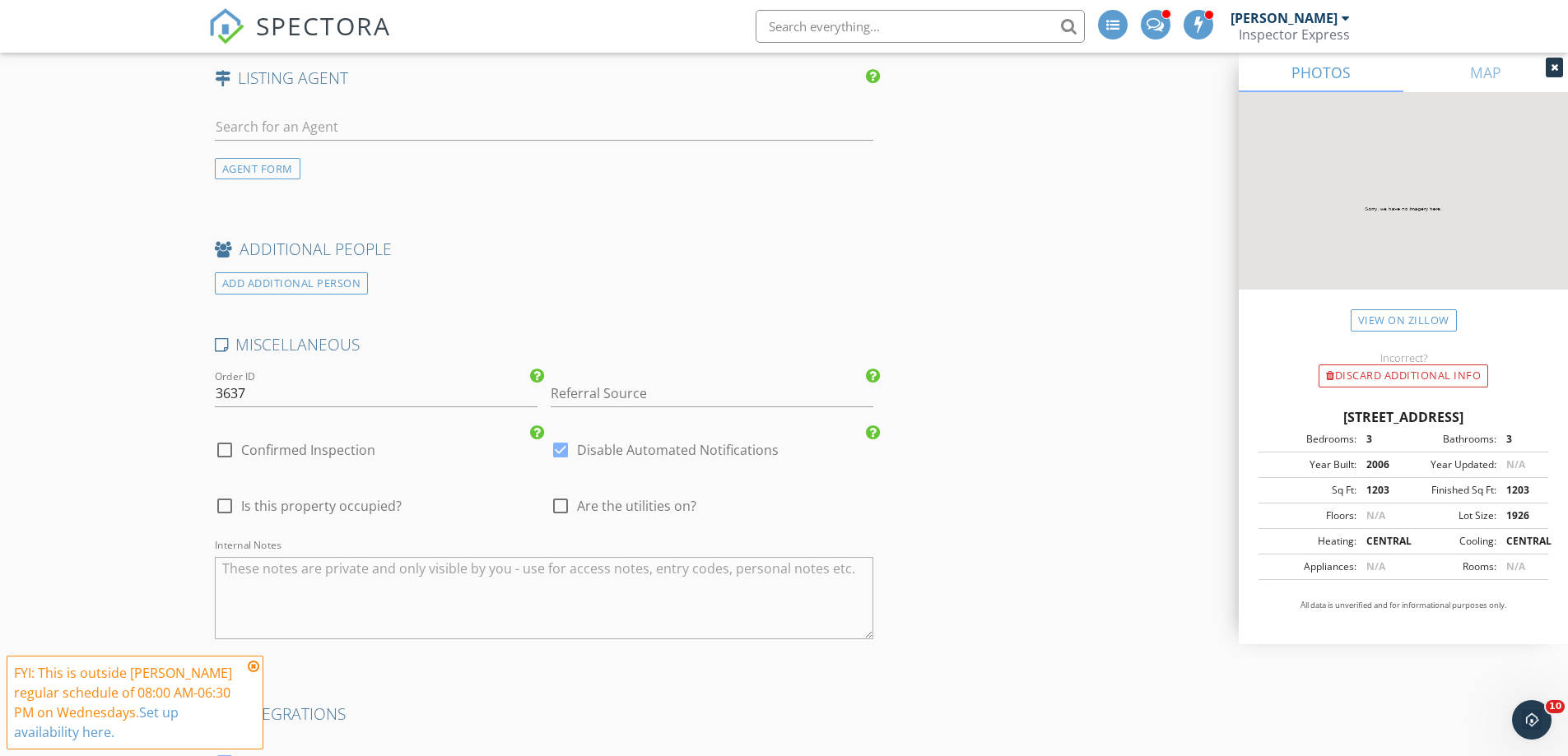
scroll to position [2632, 0]
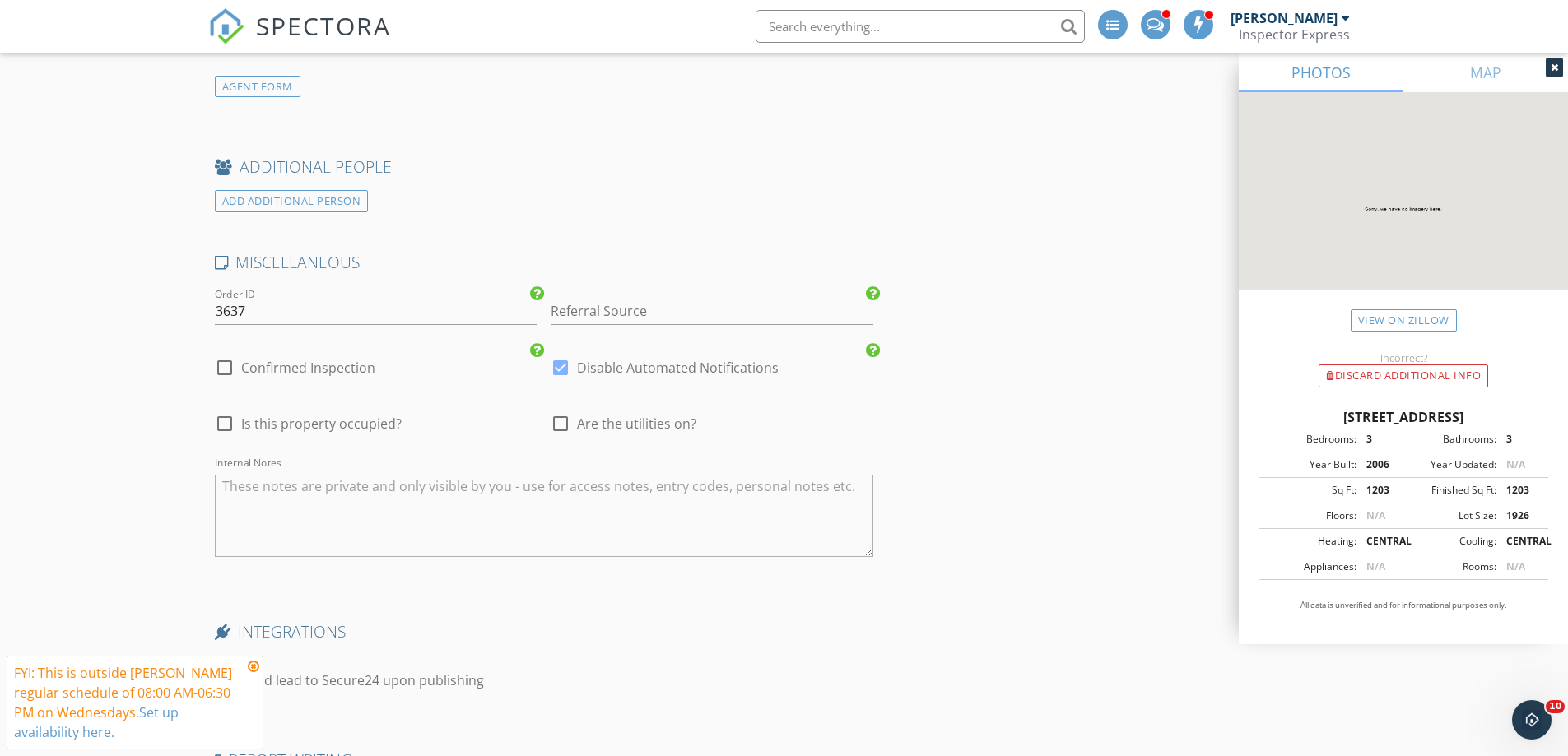
type input "Kardosh Realty"
click at [222, 372] on div at bounding box center [225, 367] width 28 height 28
checkbox input "true"
click at [558, 370] on div at bounding box center [560, 367] width 28 height 28
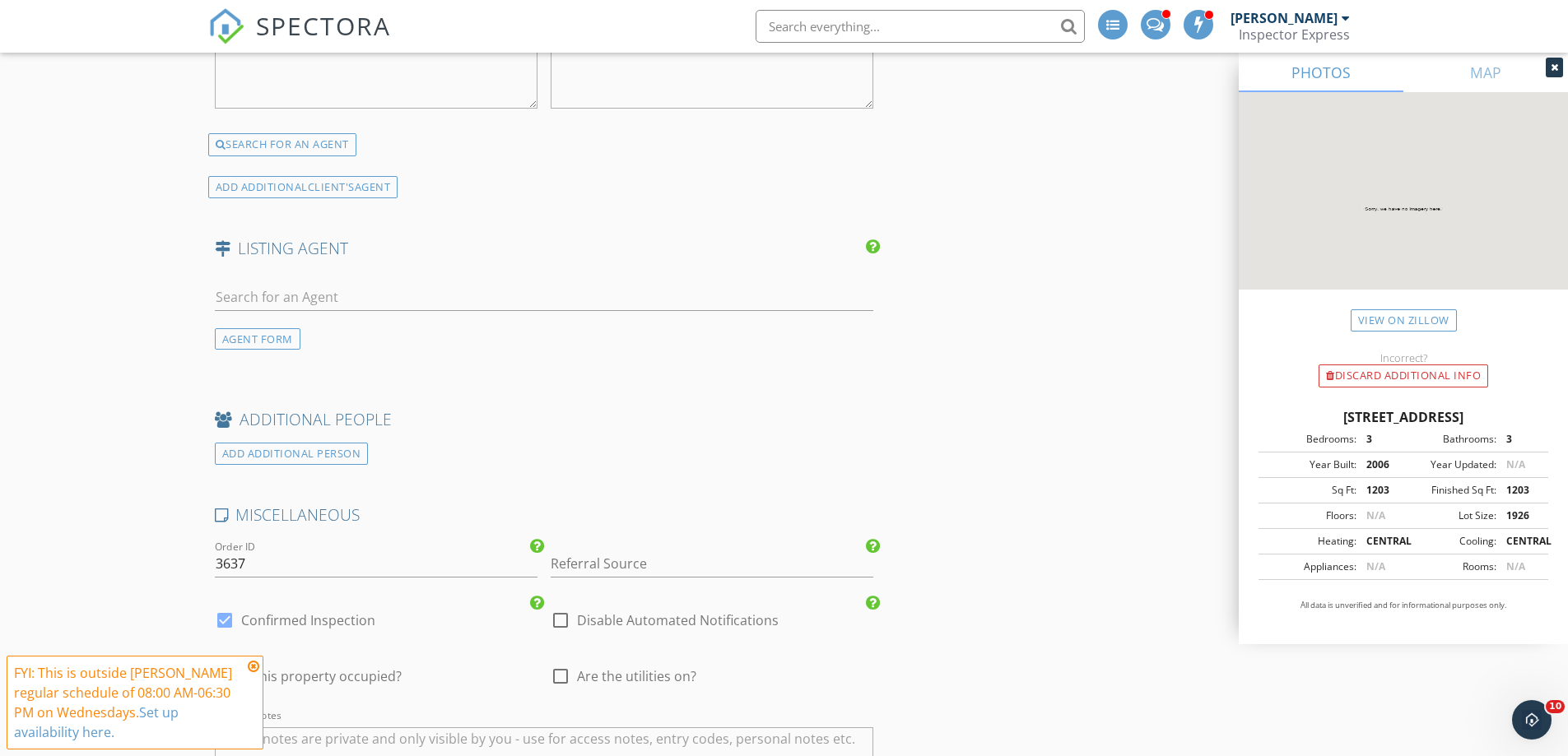
scroll to position [2367, 0]
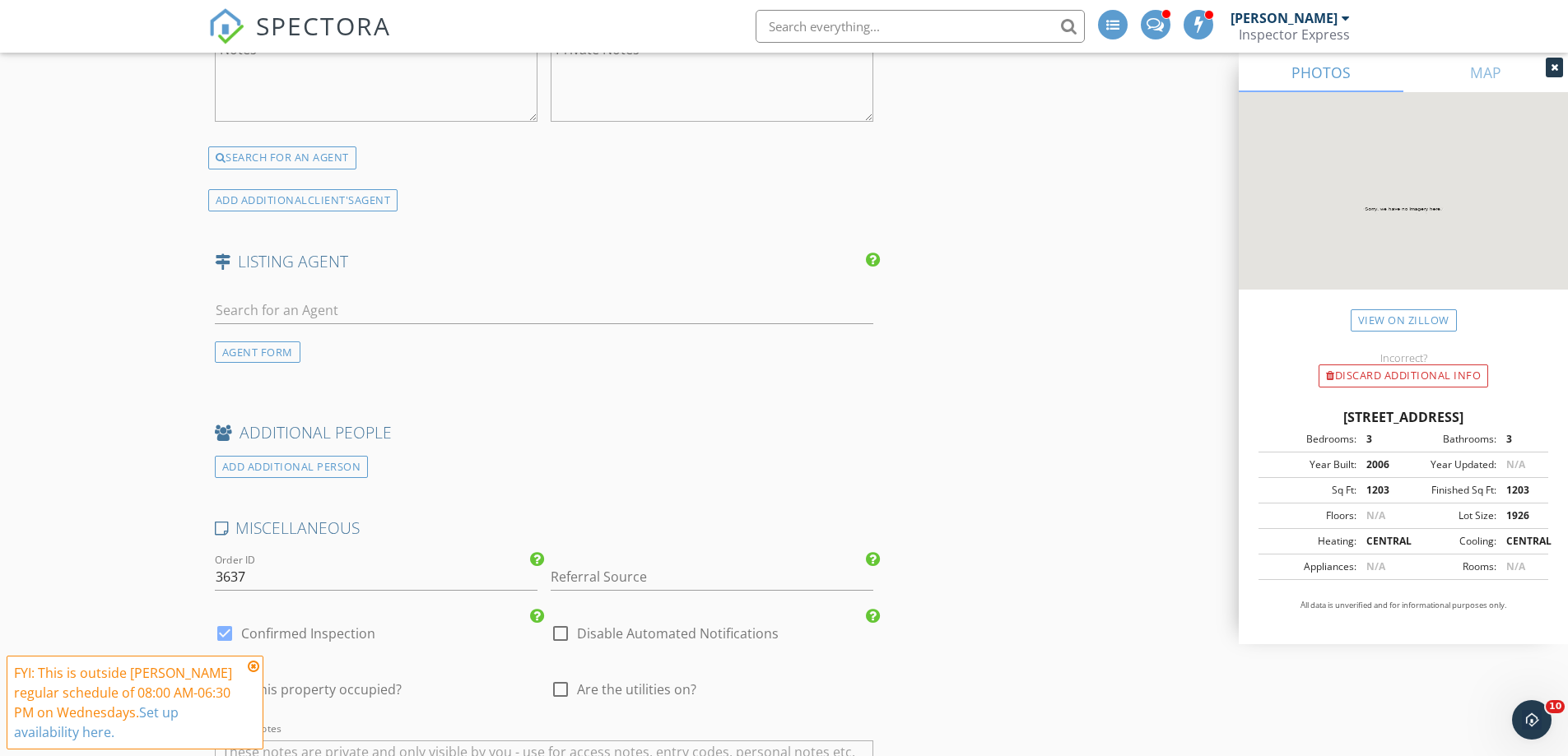
click at [560, 637] on div at bounding box center [560, 633] width 28 height 28
checkbox input "true"
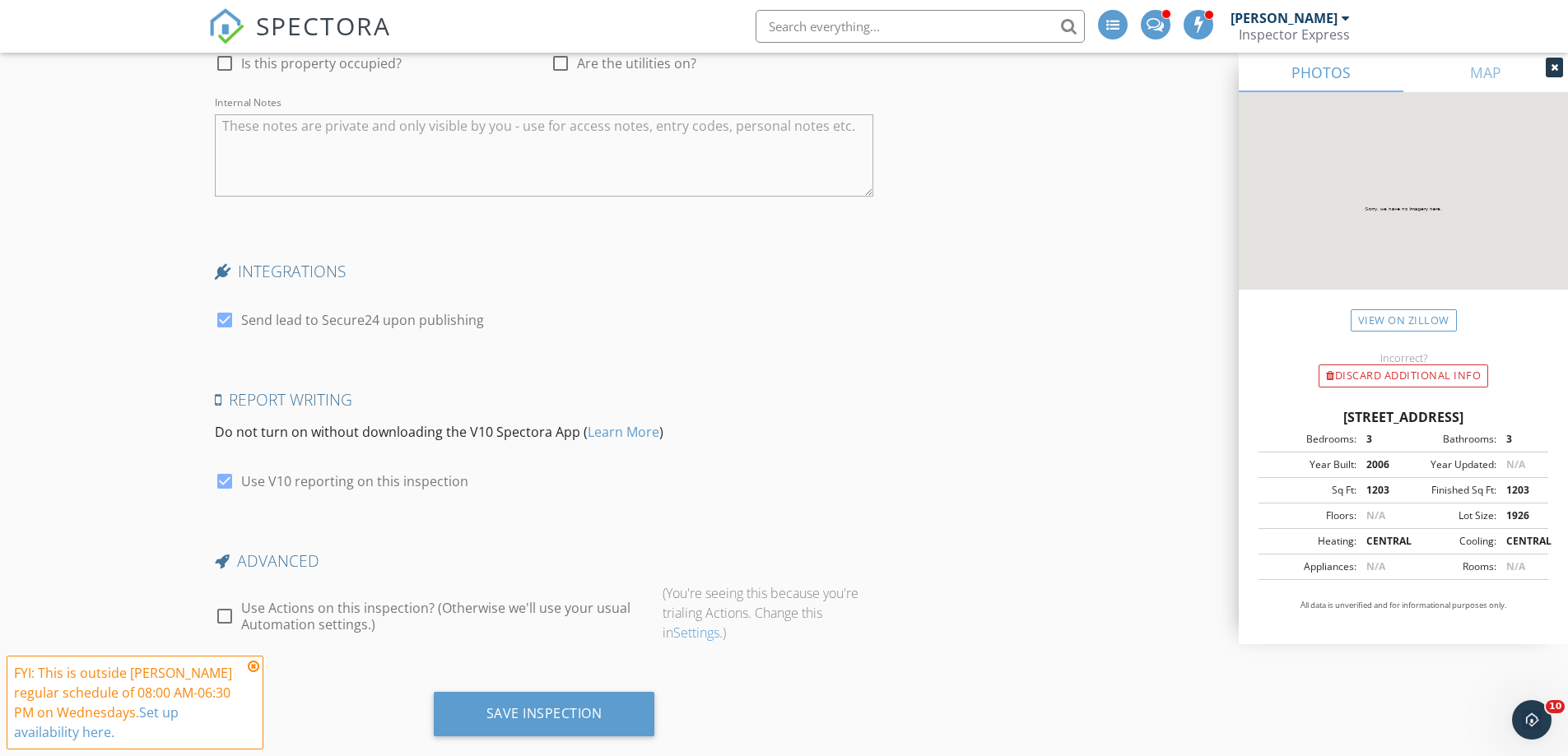
scroll to position [3024, 0]
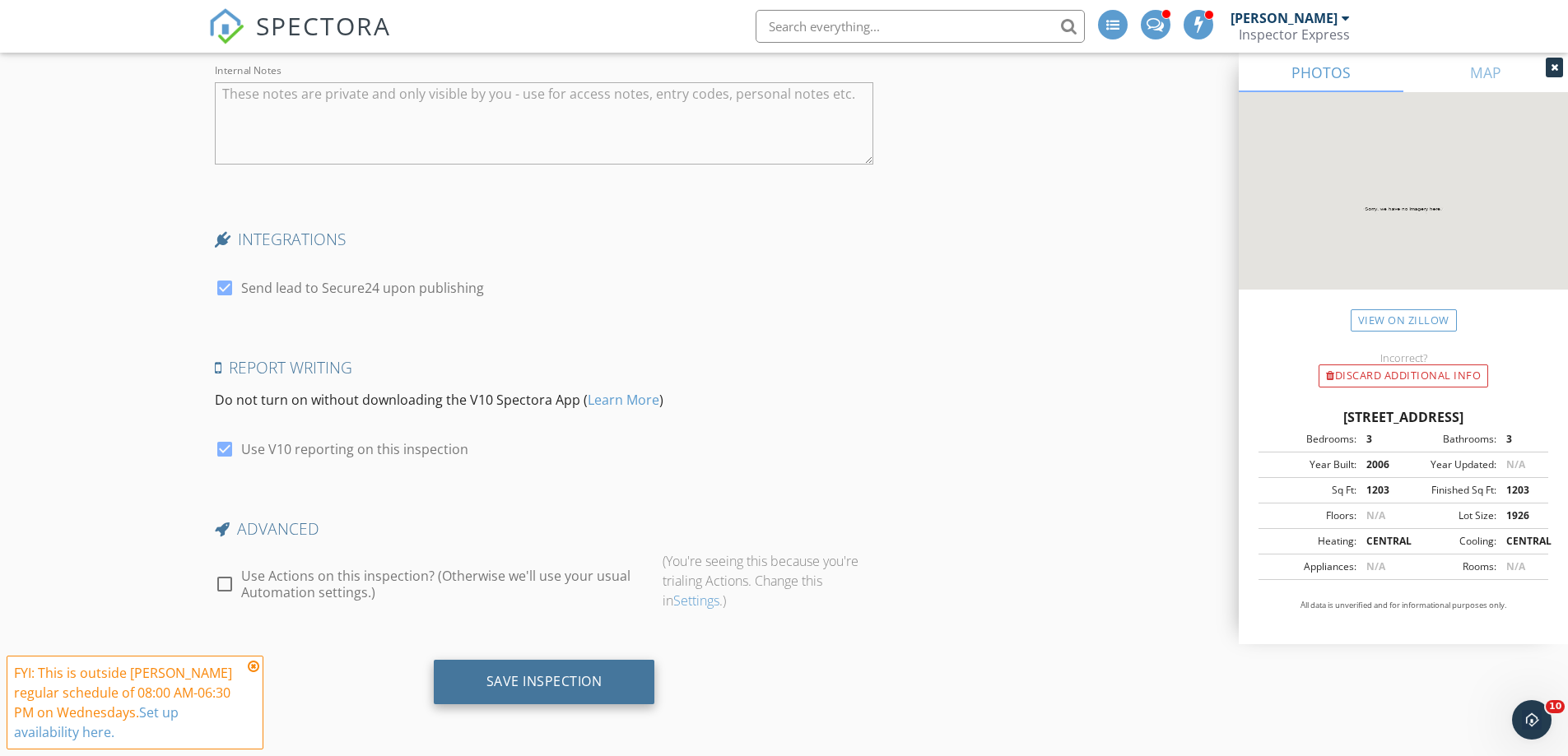
click at [552, 683] on div "Save Inspection" at bounding box center [544, 680] width 116 height 16
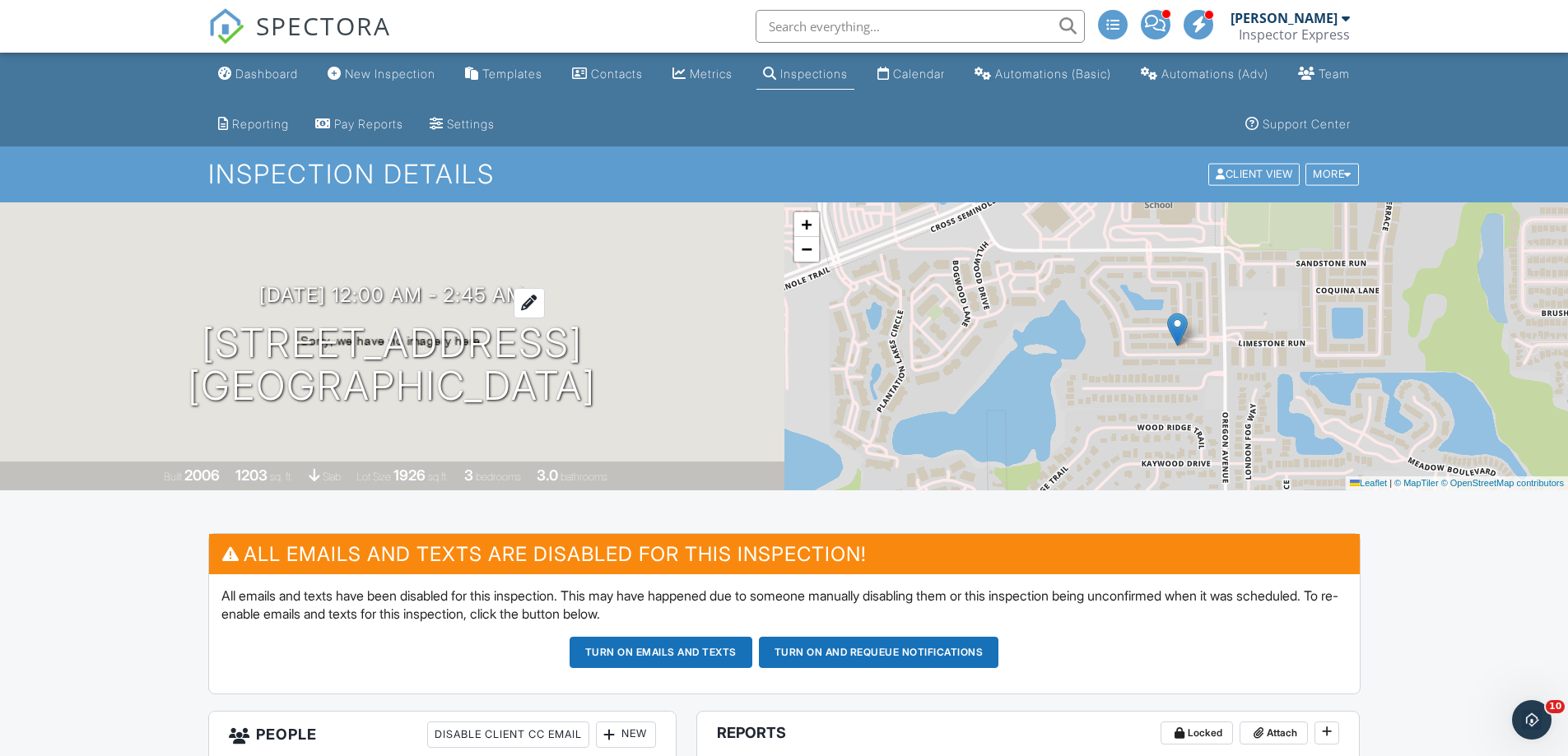
click at [402, 292] on h3 "10/01/2025 12:00 am - 2:45 am" at bounding box center [392, 294] width 265 height 22
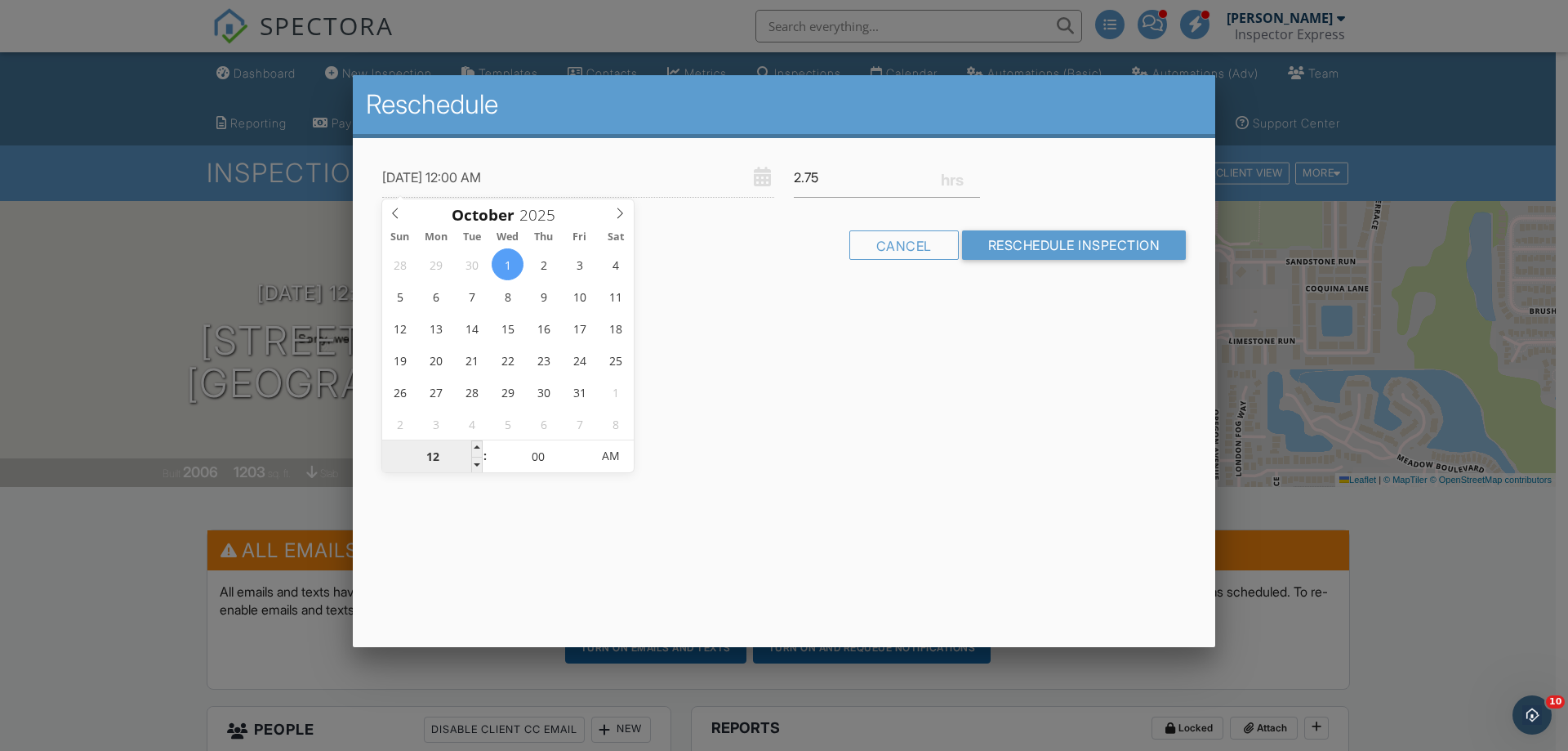
click at [432, 458] on input "12" at bounding box center [433, 457] width 101 height 33
type input "10/01/2025 2:00 AM"
type input "02"
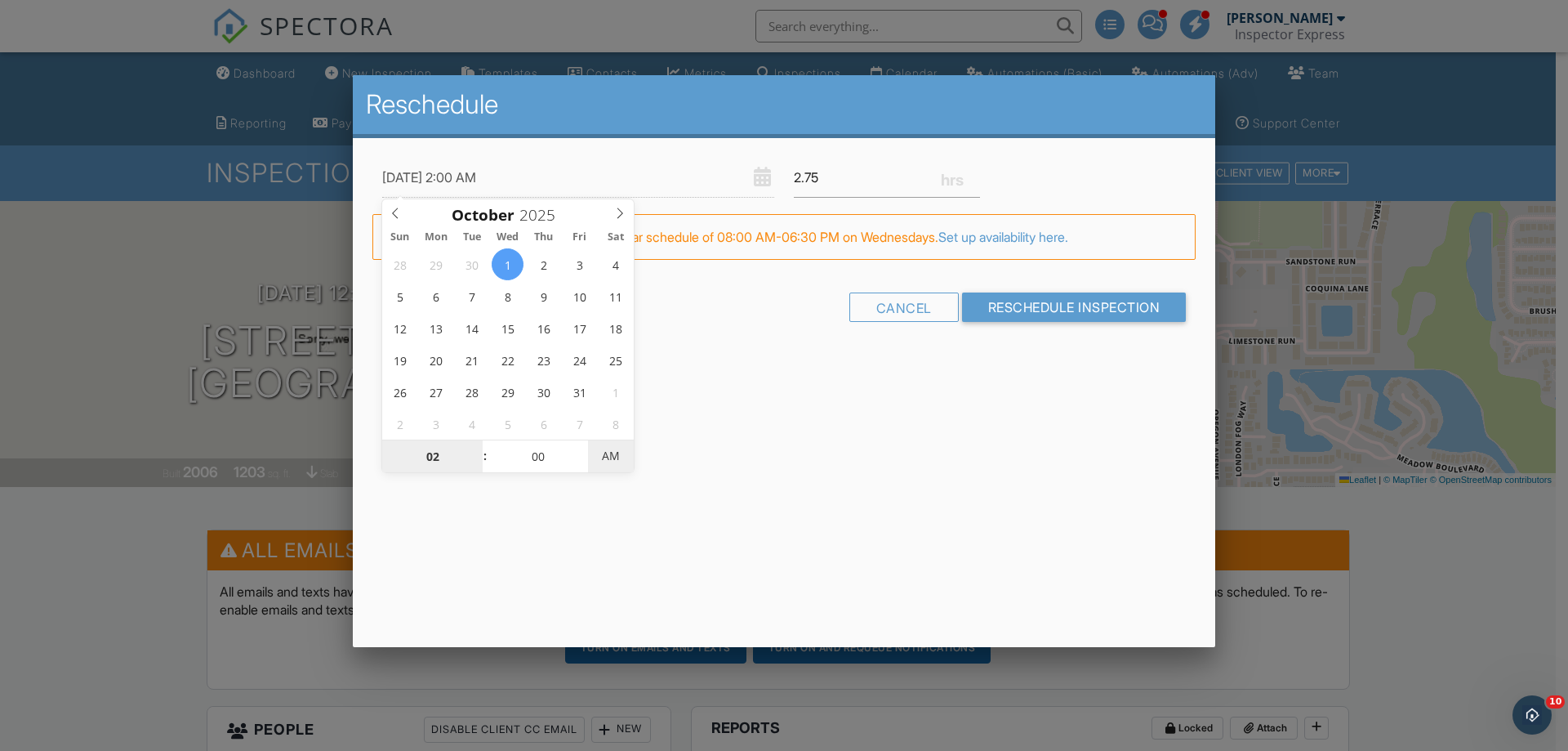
type input "[DATE] 2:00 PM"
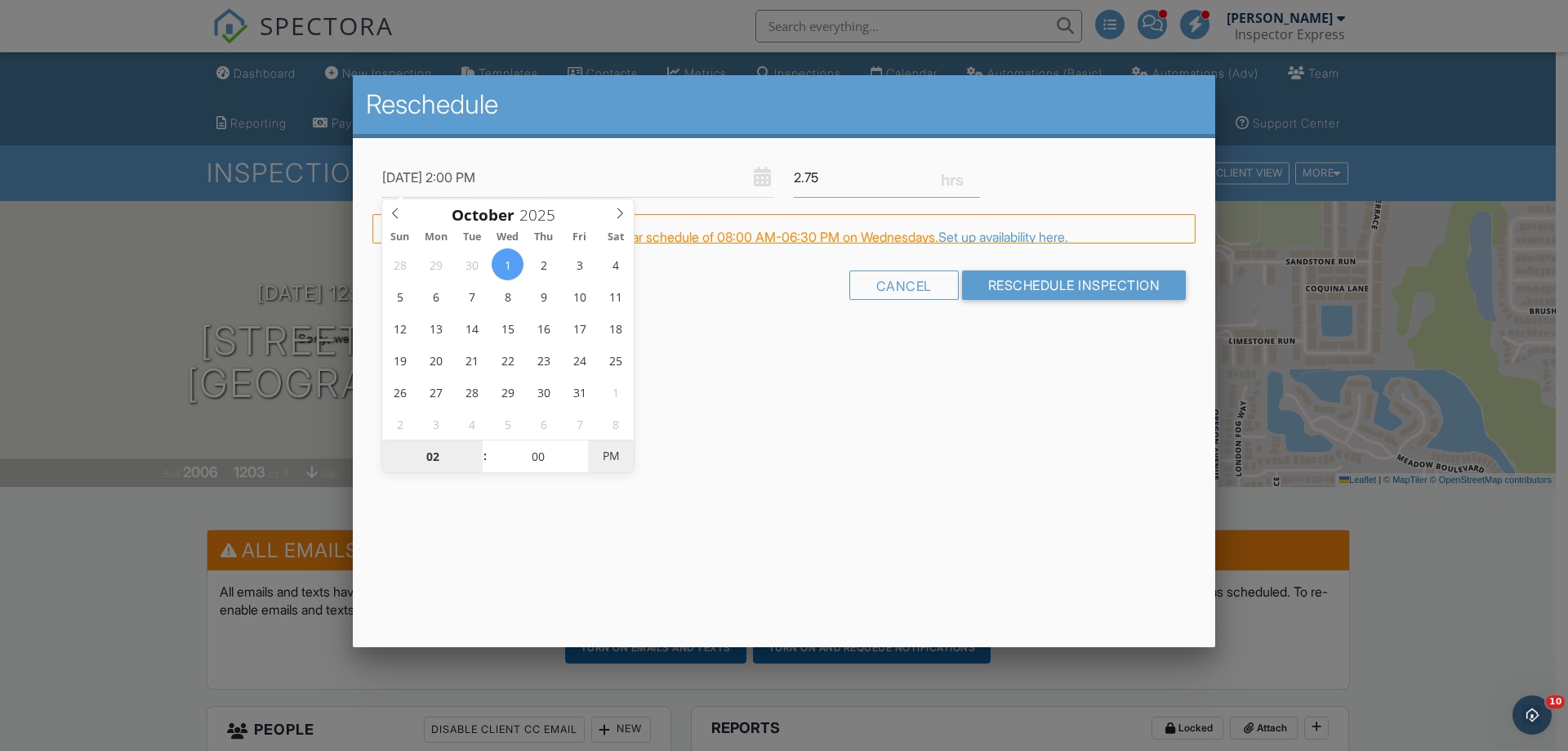
click at [618, 462] on span "PM" at bounding box center [610, 456] width 45 height 33
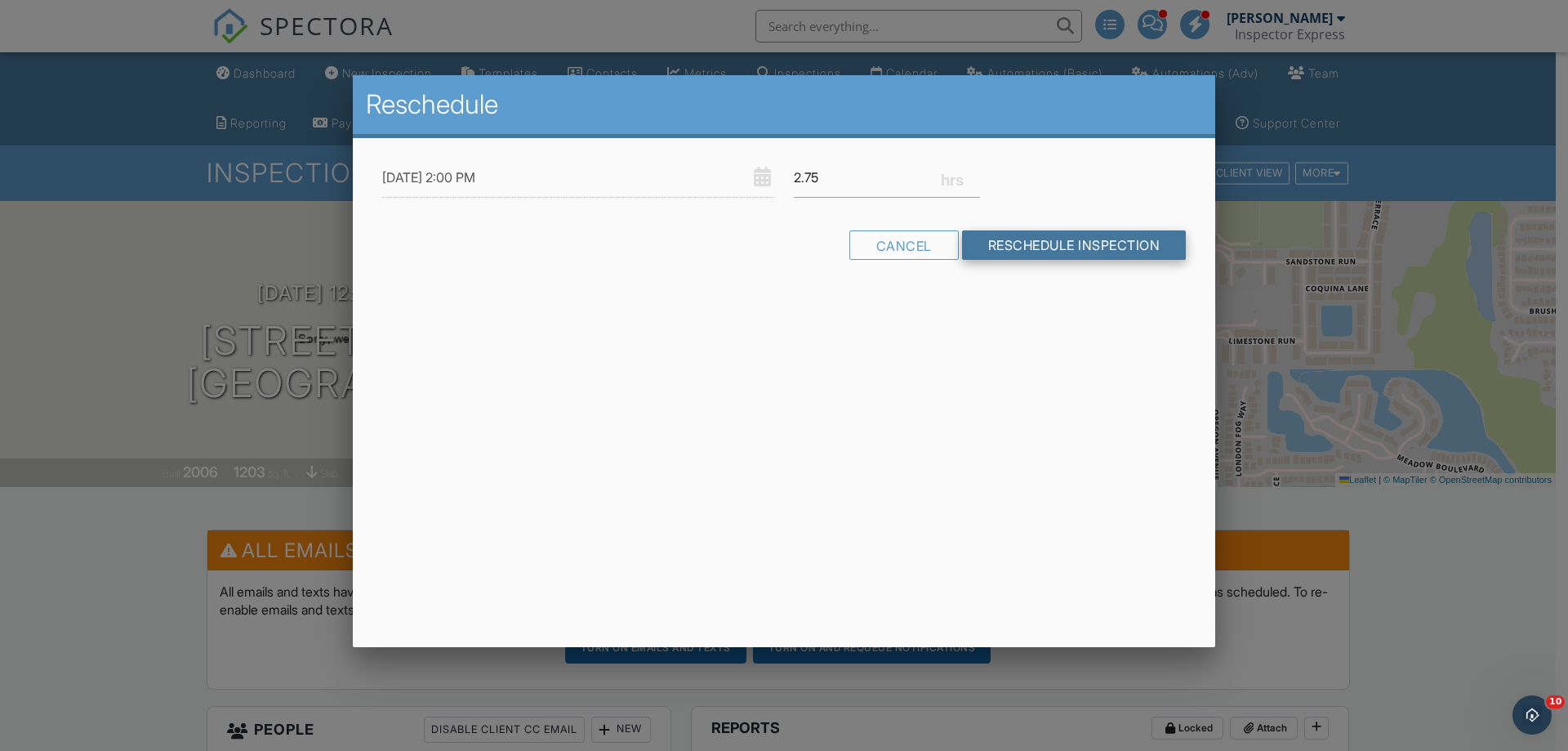
click at [1035, 246] on input "Reschedule Inspection" at bounding box center [1075, 245] width 225 height 30
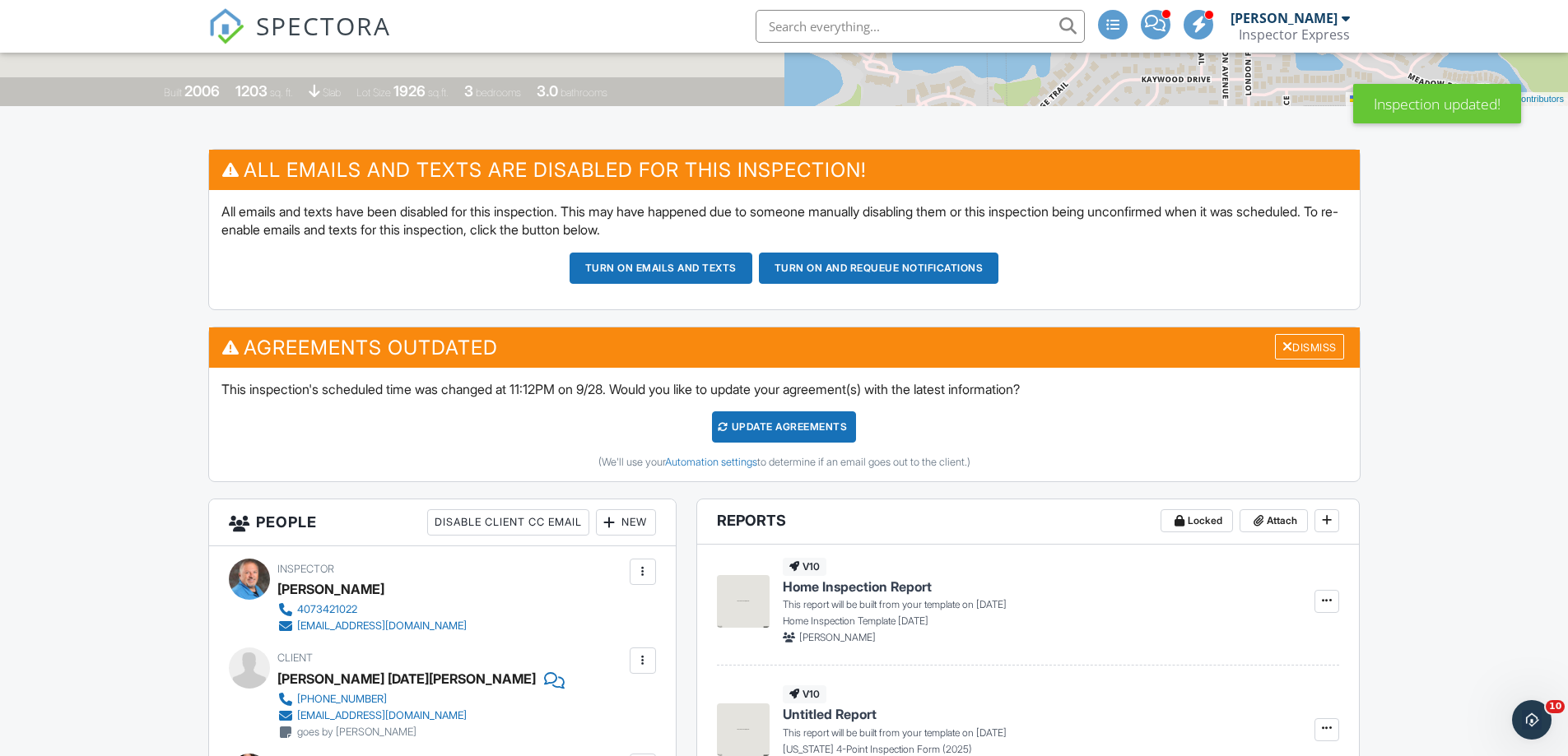
scroll to position [380, 0]
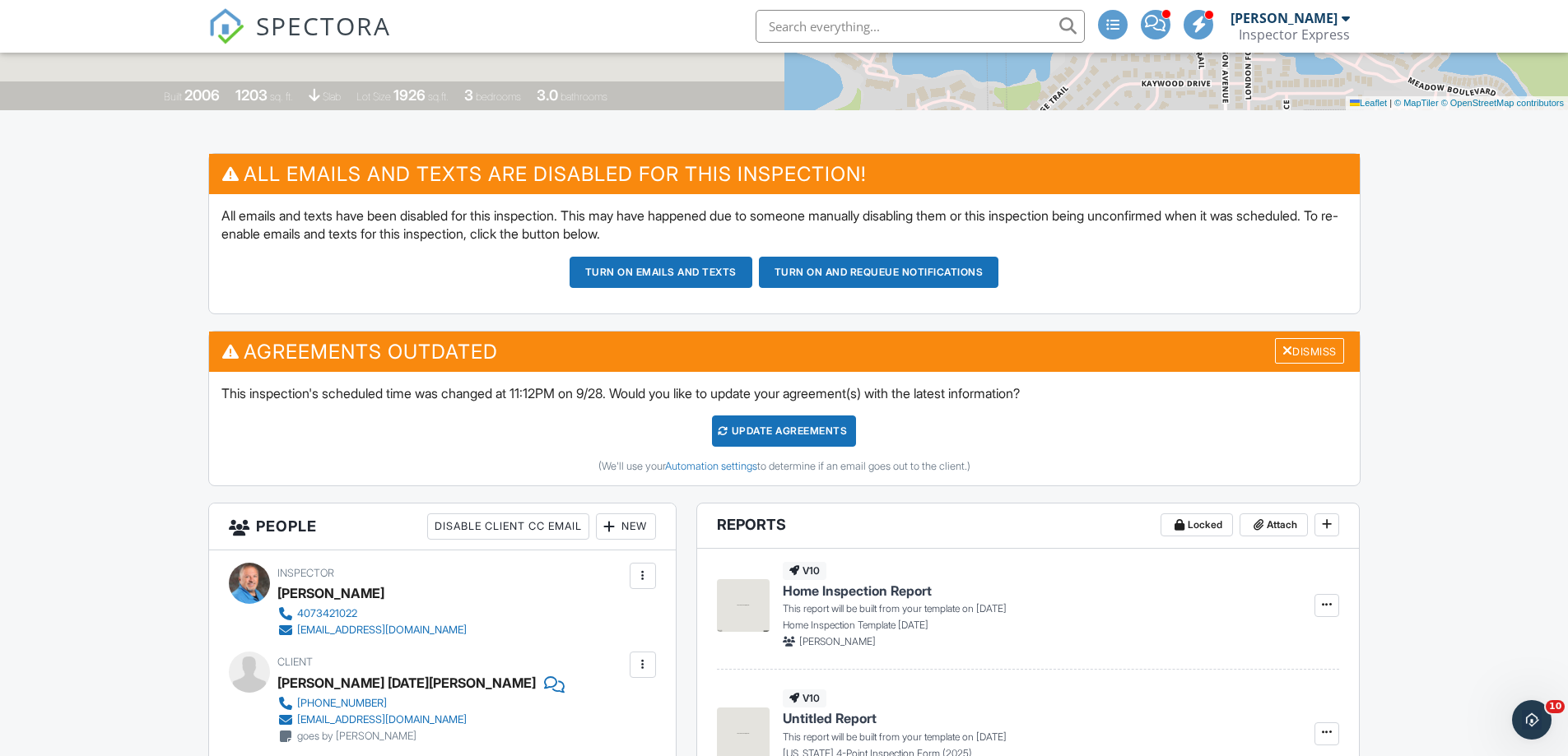
click at [780, 436] on div "Update Agreements" at bounding box center [784, 431] width 144 height 31
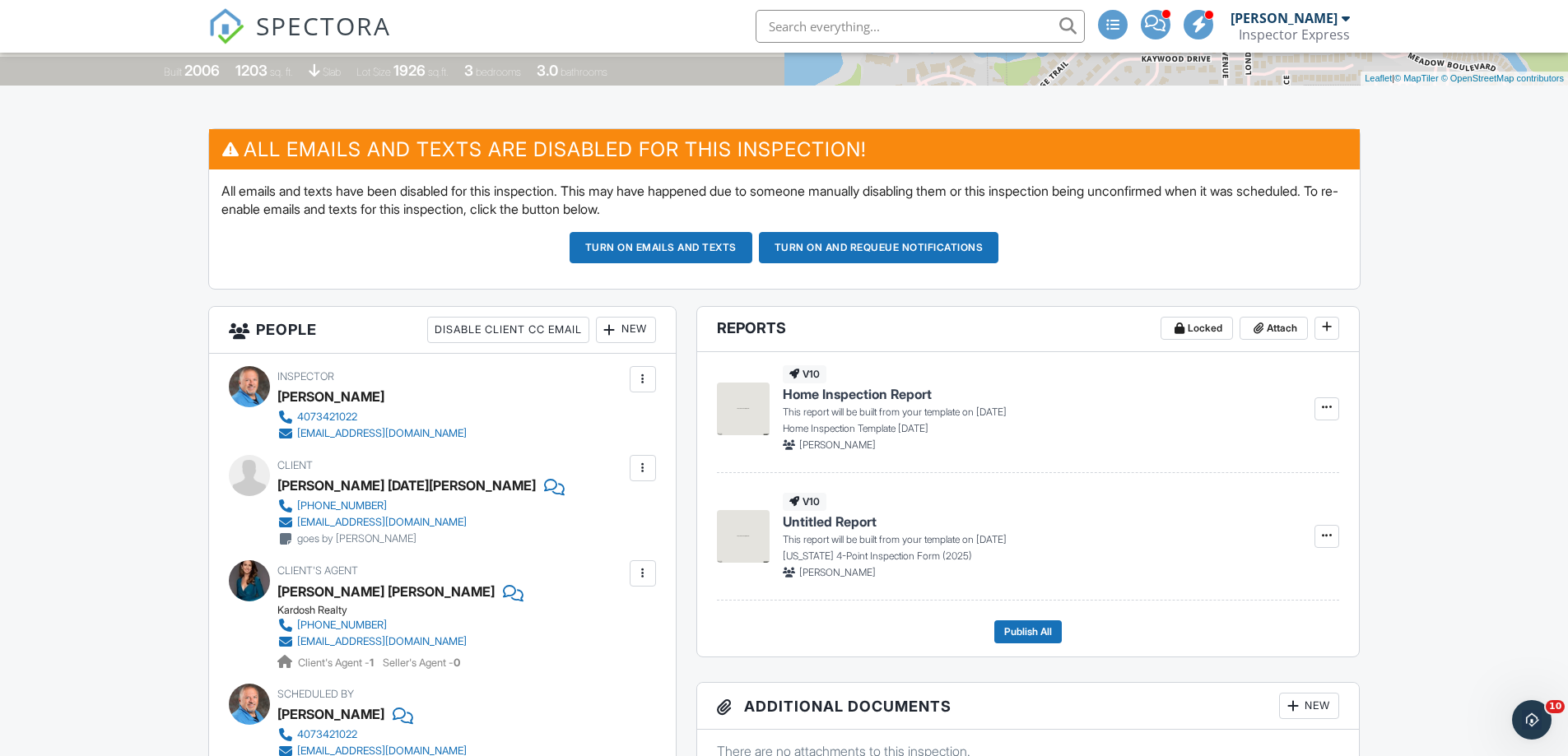
scroll to position [411, 0]
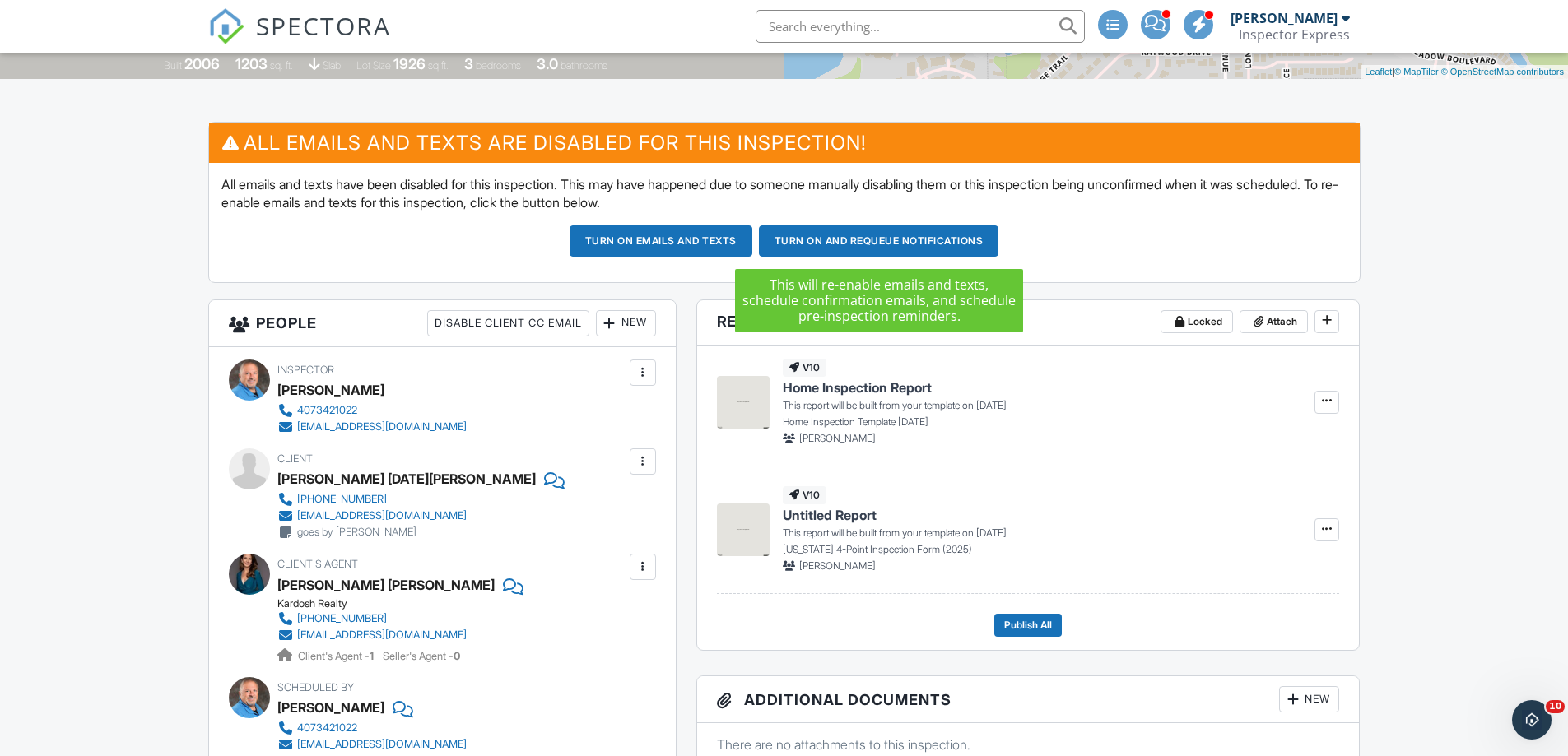
click at [878, 244] on button "Turn on and Requeue Notifications" at bounding box center [878, 241] width 240 height 31
